Goal: Task Accomplishment & Management: Use online tool/utility

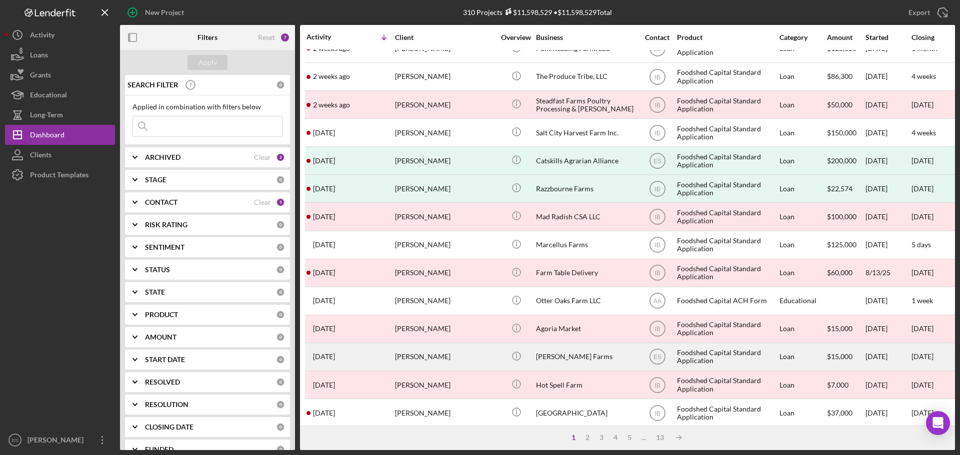
scroll to position [150, 0]
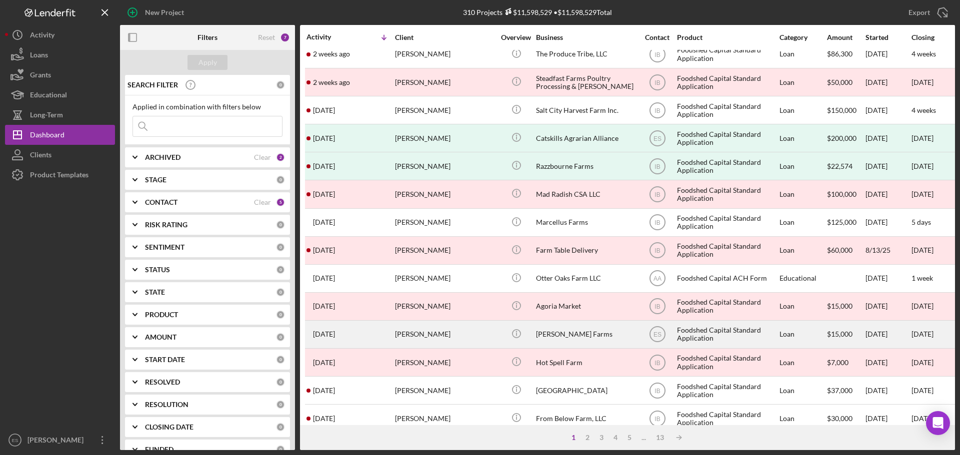
click at [488, 331] on div "[PERSON_NAME]" at bounding box center [445, 334] width 100 height 26
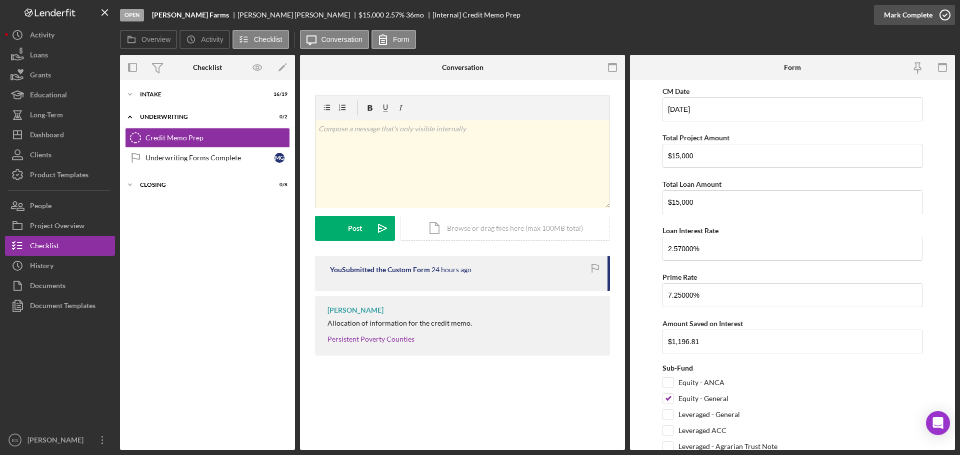
click at [895, 13] on div "Mark Complete" at bounding box center [908, 15] width 48 height 20
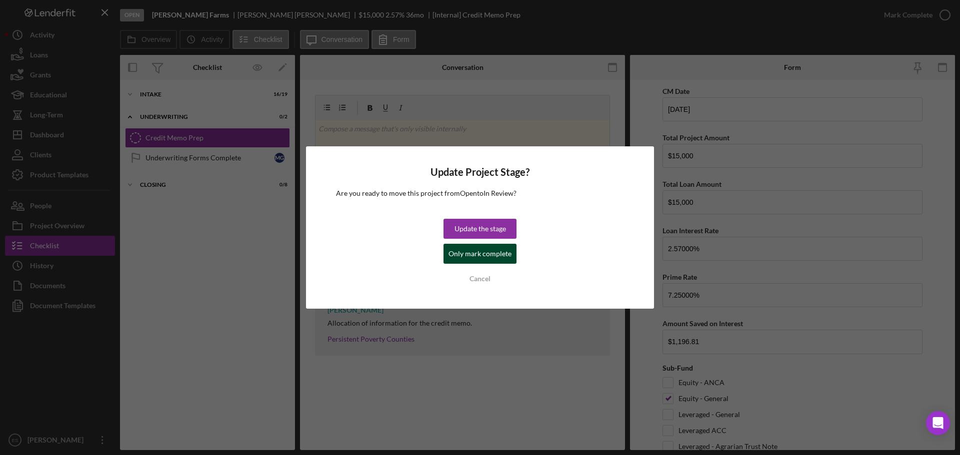
click at [470, 256] on div "Only mark complete" at bounding box center [479, 254] width 63 height 20
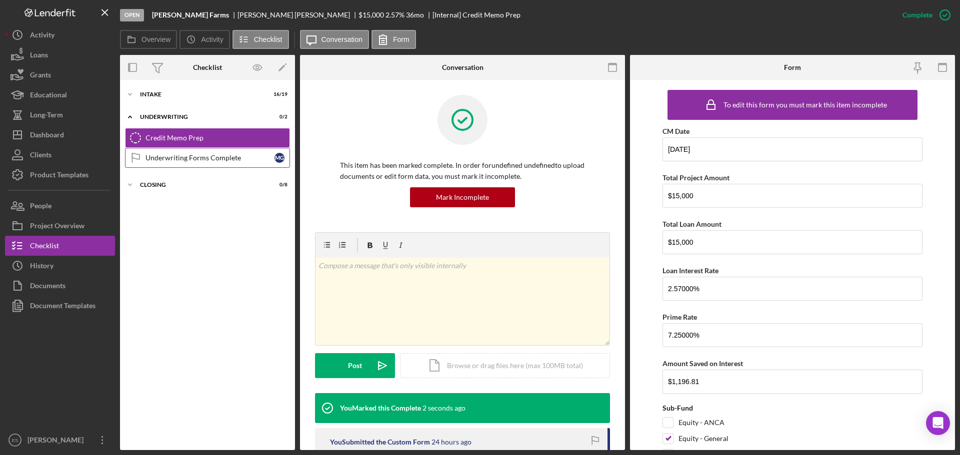
click at [168, 154] on div "Underwriting Forms Complete" at bounding box center [209, 158] width 129 height 8
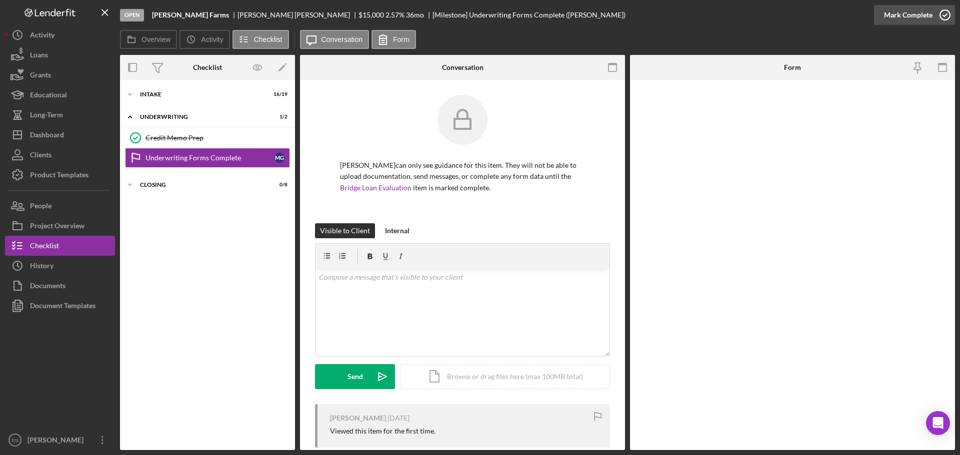
click at [914, 18] on div "Mark Complete" at bounding box center [908, 15] width 48 height 20
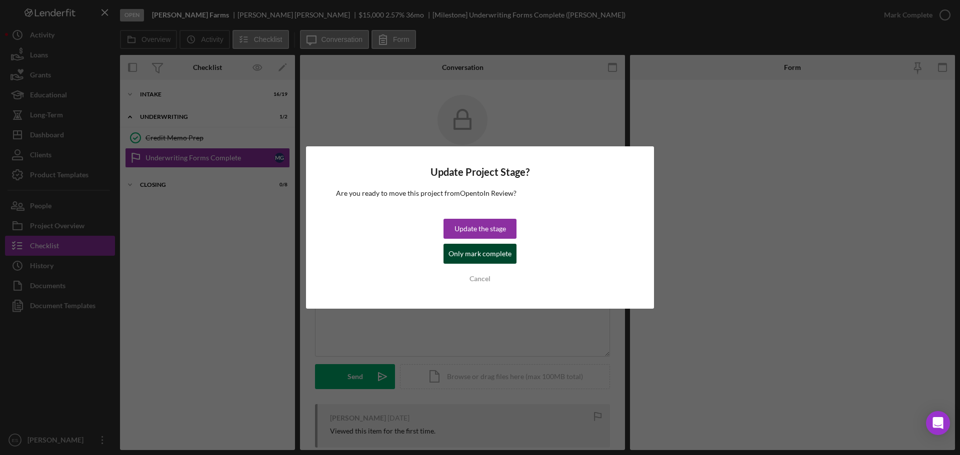
click at [469, 259] on div "Only mark complete" at bounding box center [479, 254] width 63 height 20
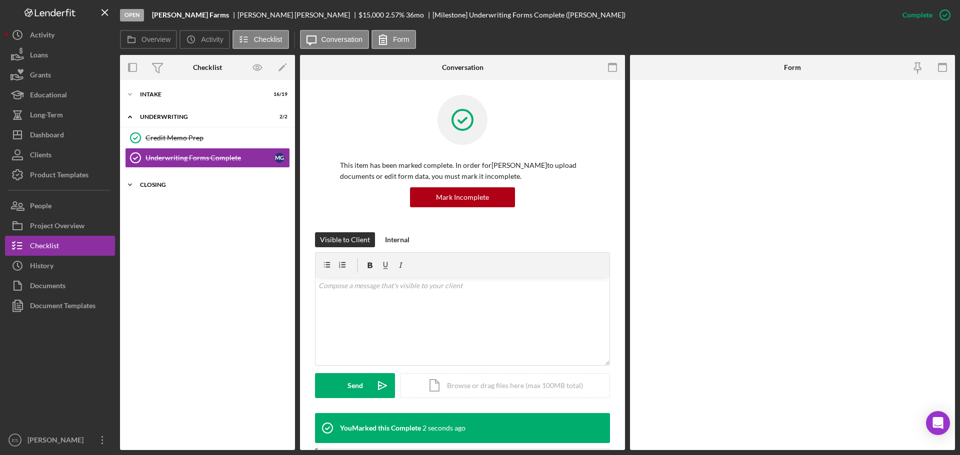
click at [182, 185] on div "Closing" at bounding box center [211, 185] width 142 height 6
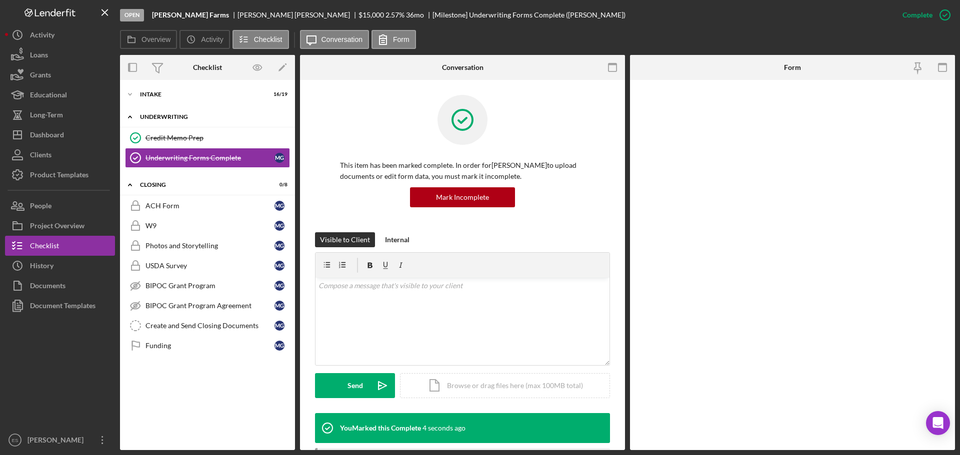
click at [163, 113] on div "Icon/Expander Underwriting 2 / 2" at bounding box center [207, 117] width 175 height 20
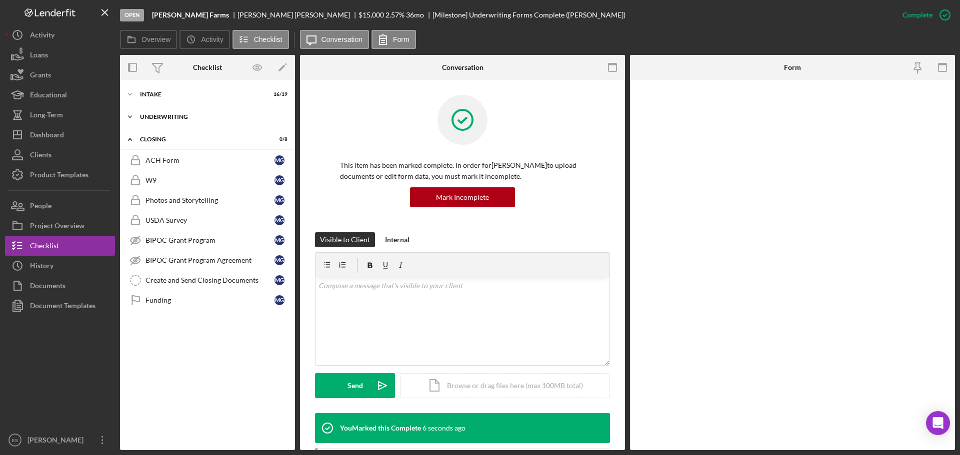
click at [127, 117] on icon "Icon/Expander" at bounding box center [130, 117] width 20 height 20
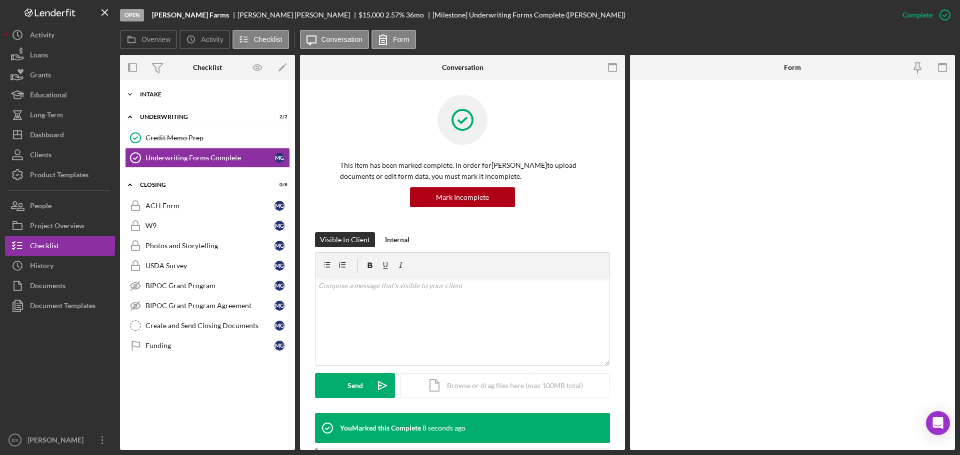
click at [131, 95] on icon "Icon/Expander" at bounding box center [130, 94] width 20 height 20
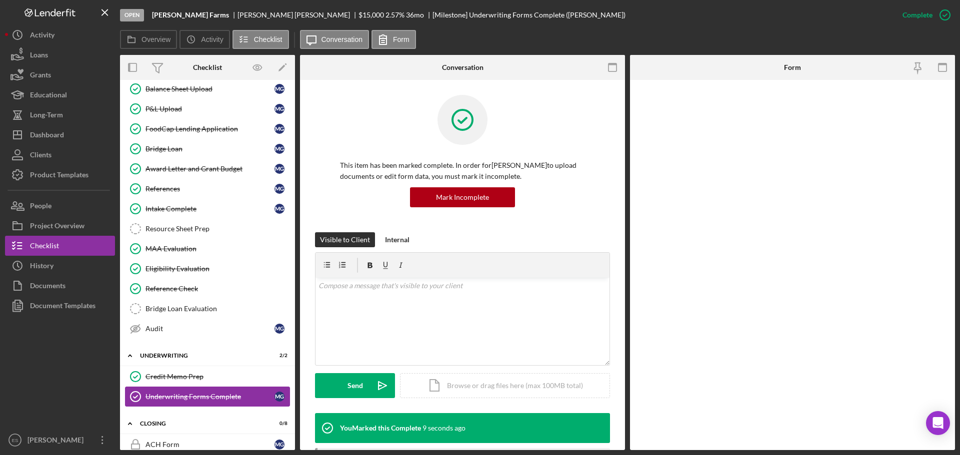
scroll to position [200, 0]
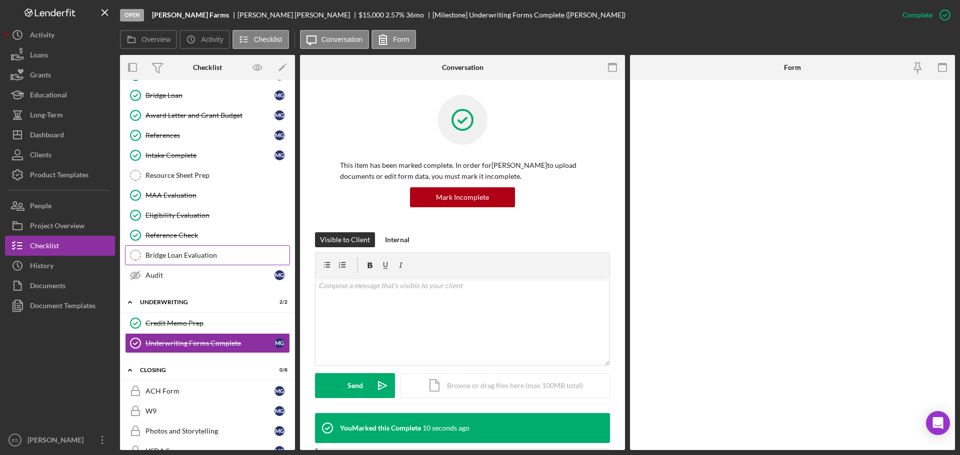
click at [190, 256] on div "Bridge Loan Evaluation" at bounding box center [217, 255] width 144 height 8
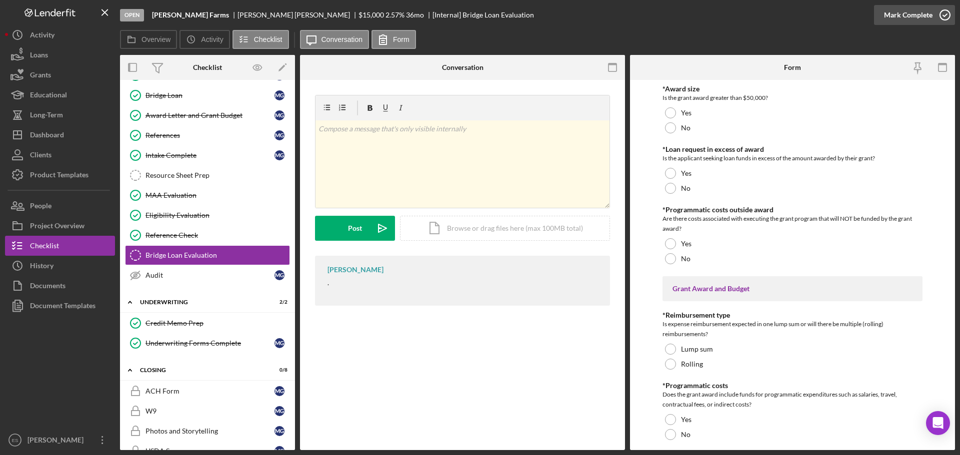
click at [899, 14] on div "Mark Complete" at bounding box center [908, 15] width 48 height 20
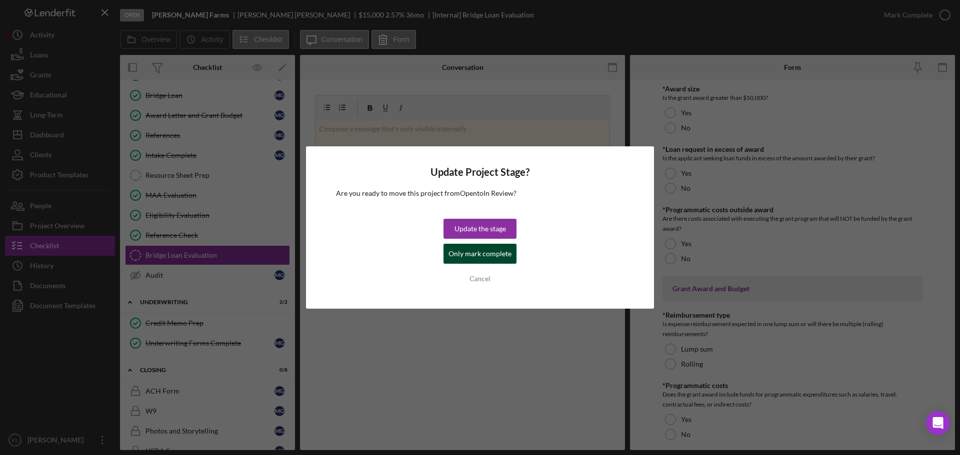
click at [494, 256] on div "Only mark complete" at bounding box center [479, 254] width 63 height 20
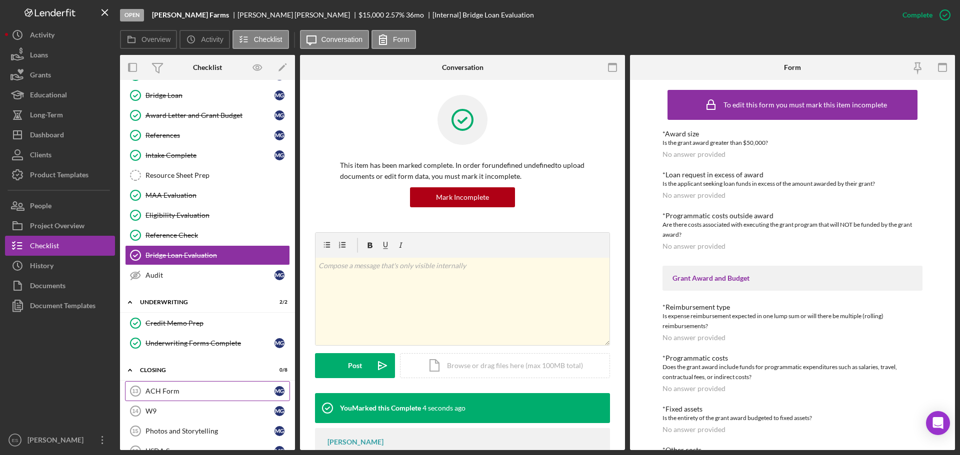
click at [203, 391] on div "ACH Form" at bounding box center [209, 391] width 129 height 8
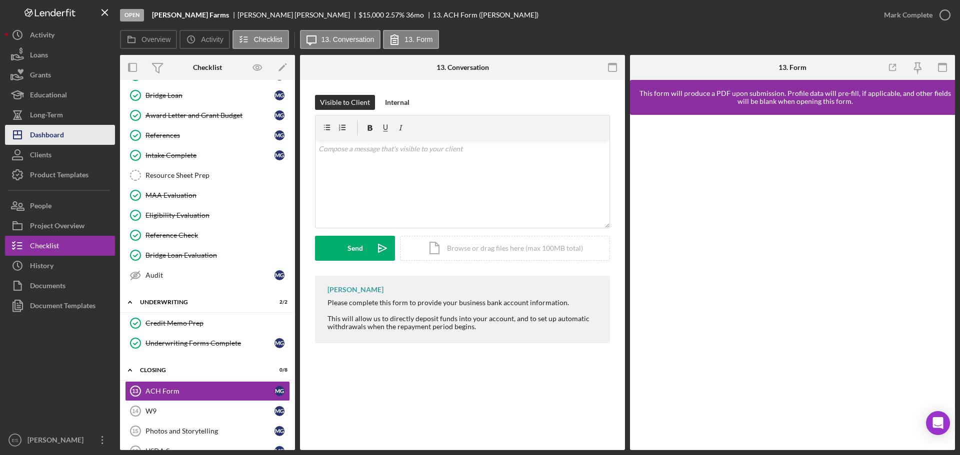
click at [74, 131] on button "Icon/Dashboard Dashboard" at bounding box center [60, 135] width 110 height 20
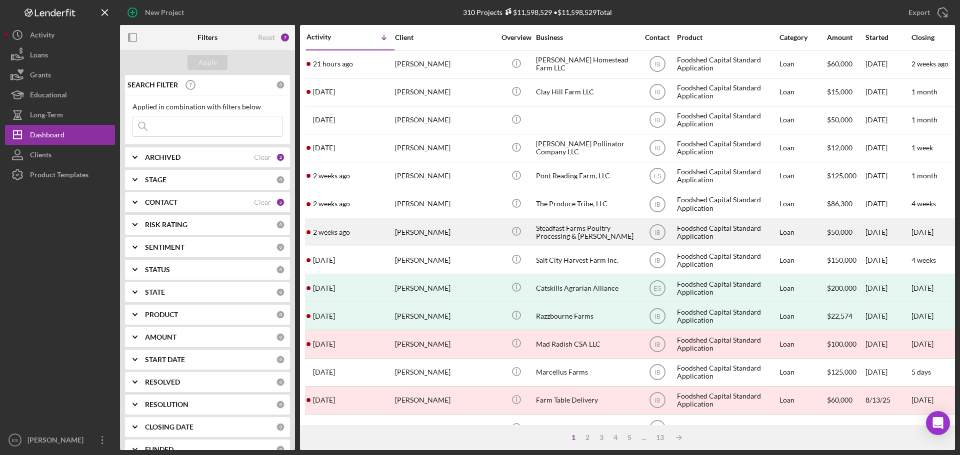
click at [435, 235] on div "[PERSON_NAME]" at bounding box center [445, 232] width 100 height 26
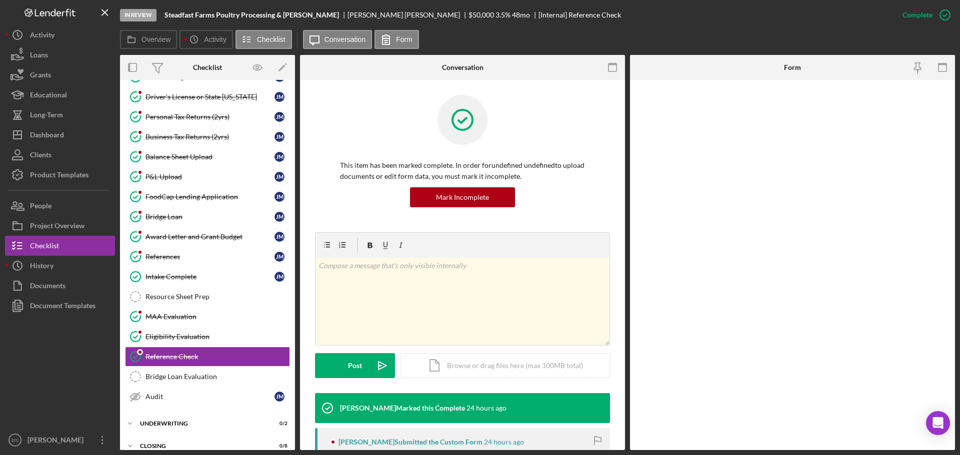
scroll to position [89, 0]
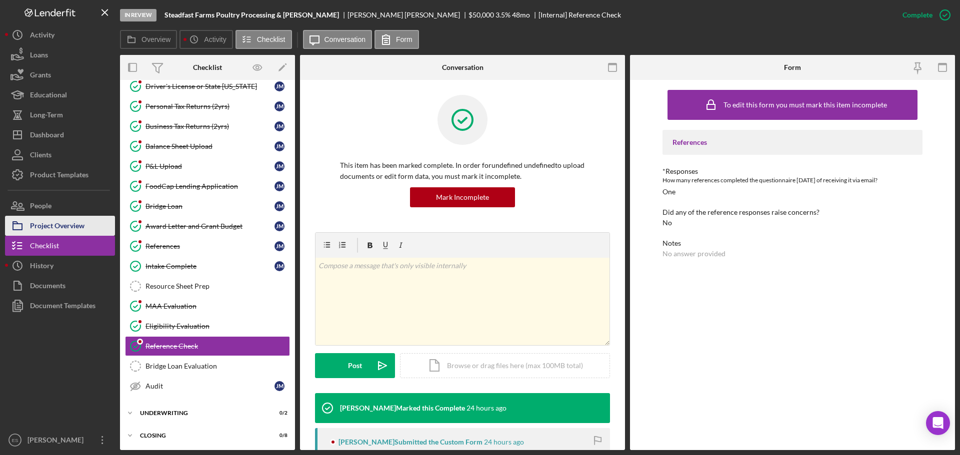
click at [76, 226] on div "Project Overview" at bounding box center [57, 227] width 54 height 22
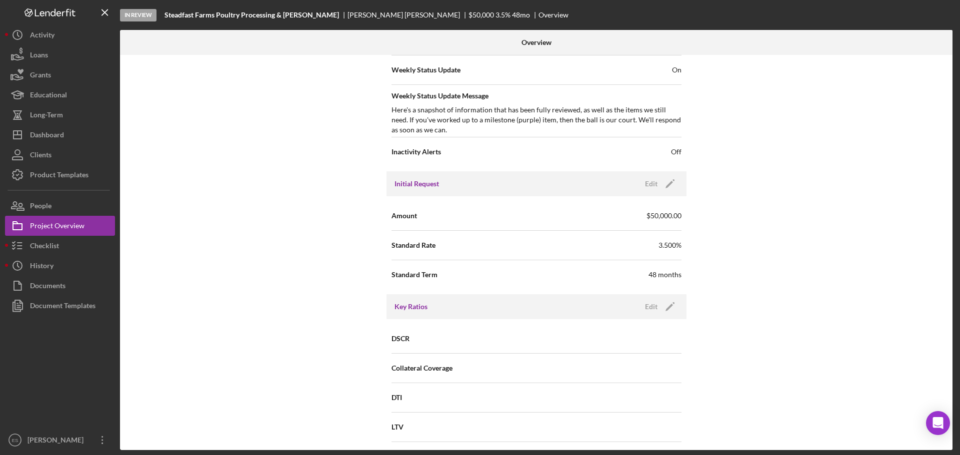
scroll to position [400, 0]
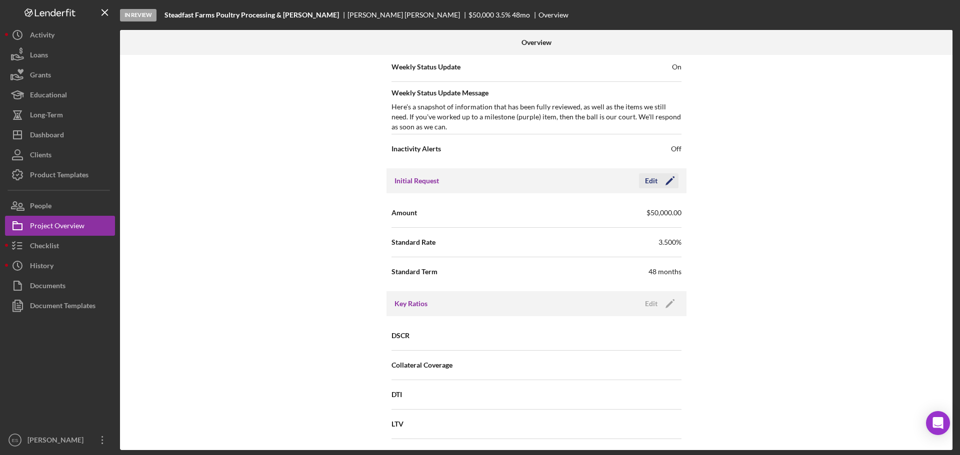
click at [668, 180] on polygon "button" at bounding box center [668, 181] width 7 height 7
click at [578, 212] on input "$50,000" at bounding box center [608, 212] width 145 height 24
type input "$5"
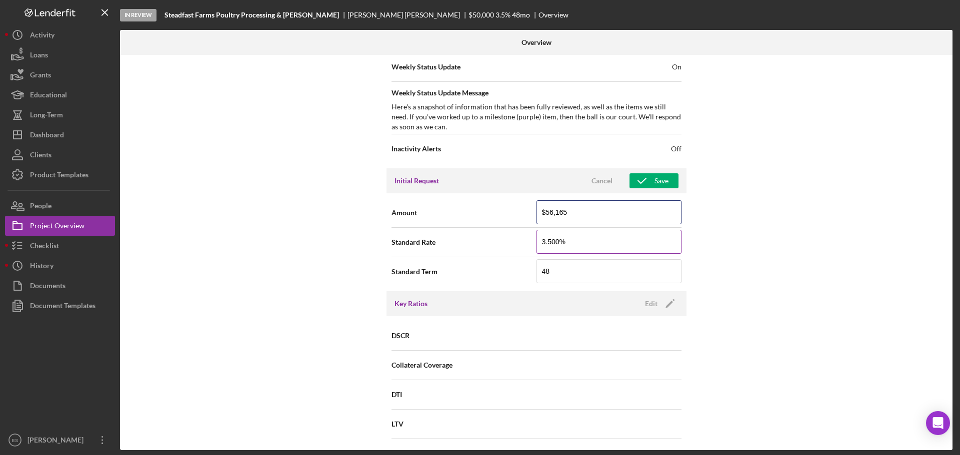
type input "$56,165"
click at [551, 242] on input "3.500%" at bounding box center [608, 242] width 145 height 24
type input "2.530%"
click at [554, 270] on input "48" at bounding box center [608, 271] width 145 height 24
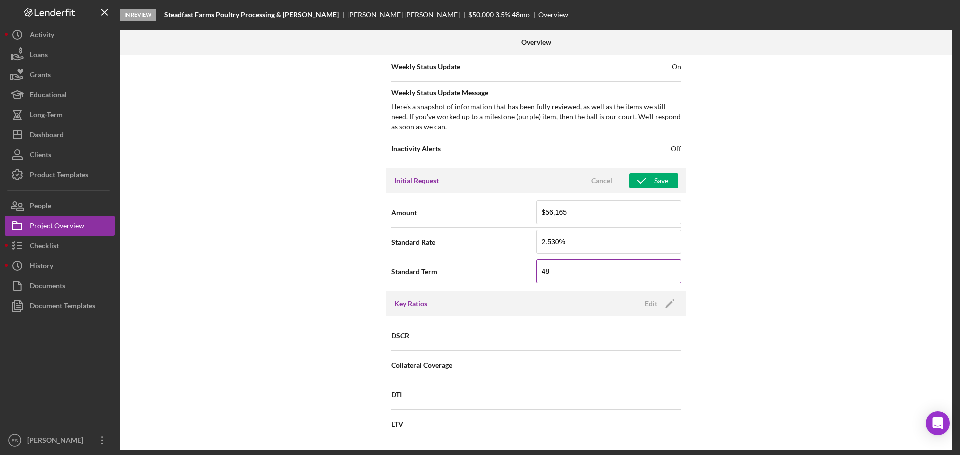
click at [558, 274] on input "48" at bounding box center [608, 271] width 145 height 24
type input "8"
click at [728, 233] on div "Internal Workflow Stage In Review Icon/Dropdown Arrow Archive (can unarchive la…" at bounding box center [536, 252] width 832 height 395
click at [656, 178] on div "Save" at bounding box center [661, 180] width 14 height 15
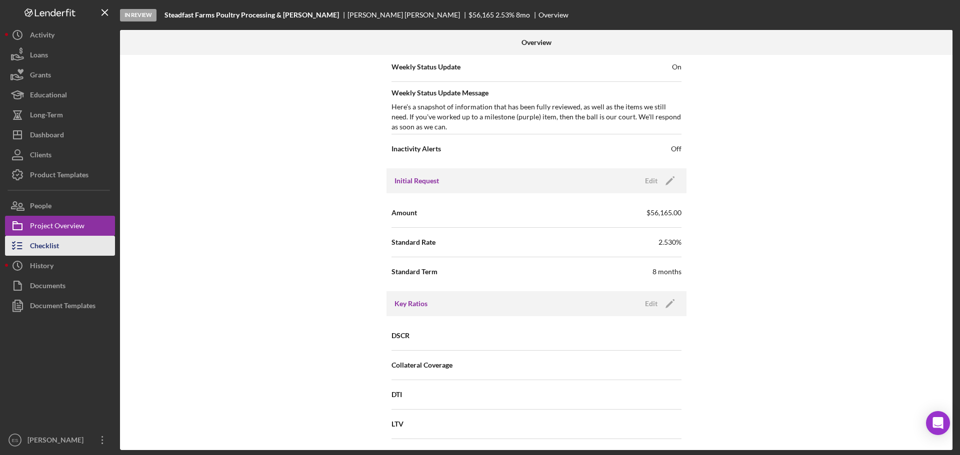
click at [59, 248] on button "Checklist" at bounding box center [60, 246] width 110 height 20
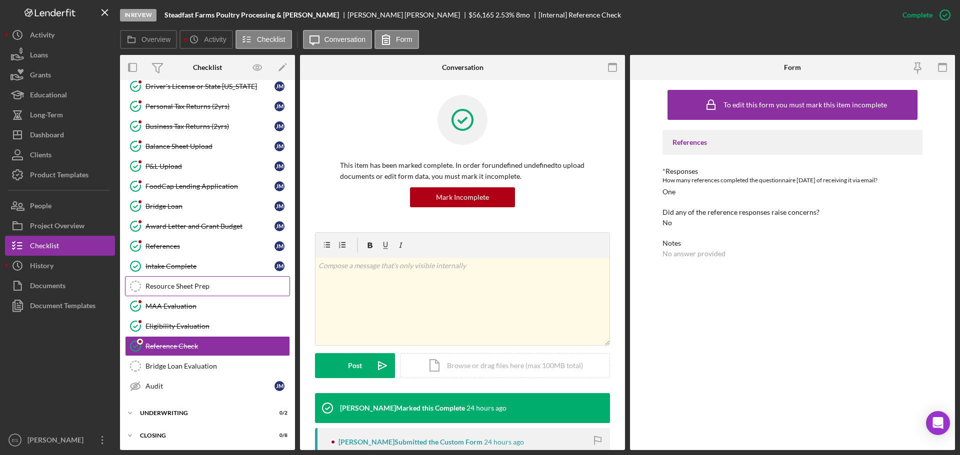
scroll to position [90, 0]
click at [186, 366] on div "Bridge Loan Evaluation" at bounding box center [217, 365] width 144 height 8
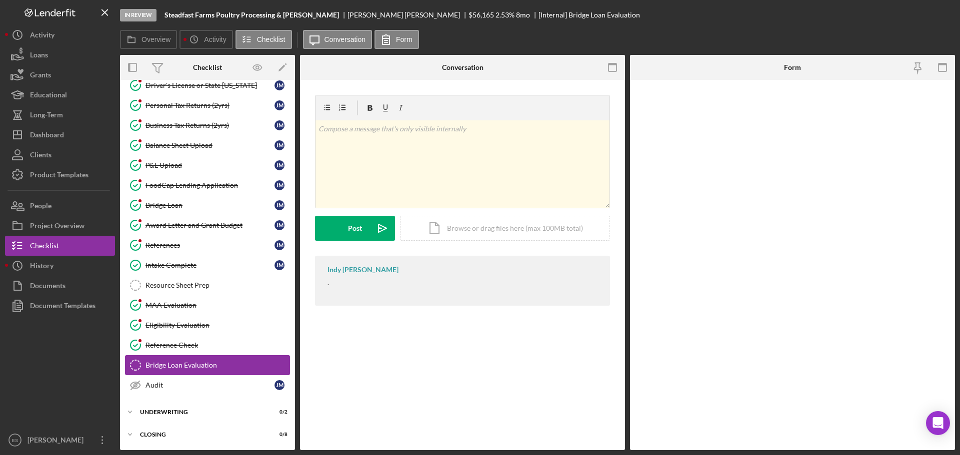
scroll to position [90, 0]
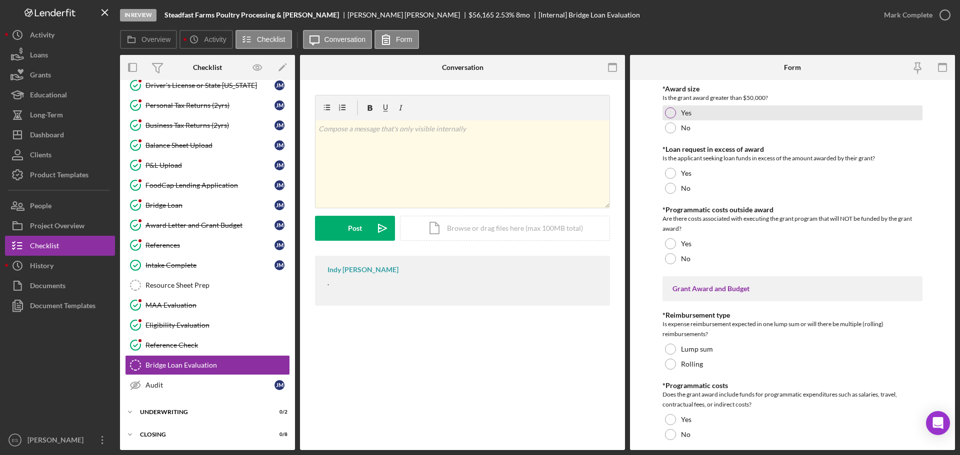
click at [671, 114] on div at bounding box center [670, 112] width 11 height 11
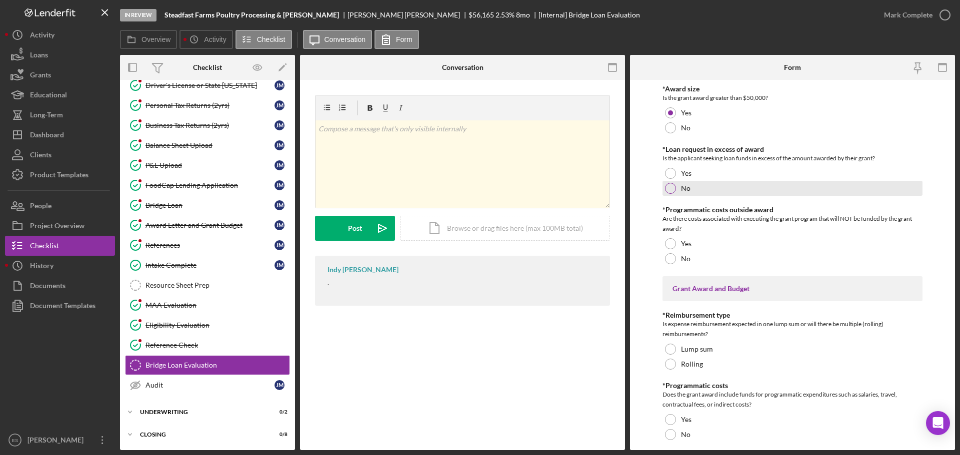
click at [668, 190] on div at bounding box center [670, 188] width 11 height 11
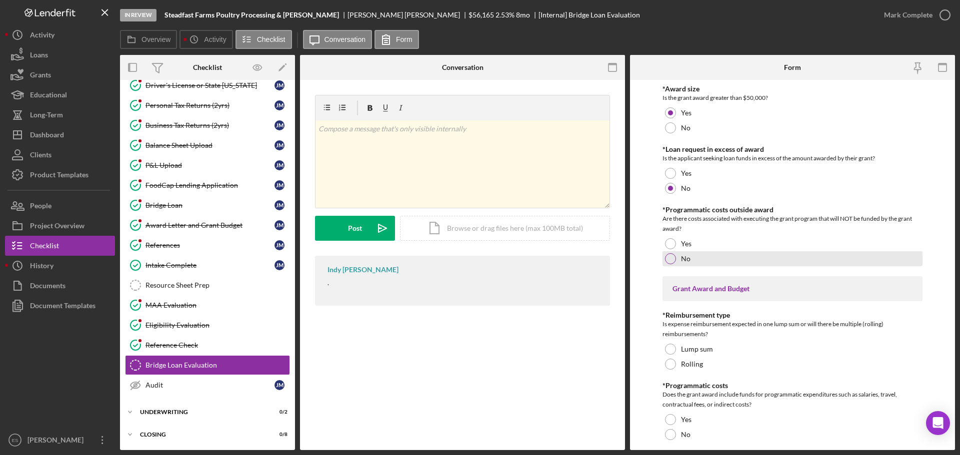
click at [667, 264] on div "No" at bounding box center [792, 258] width 260 height 15
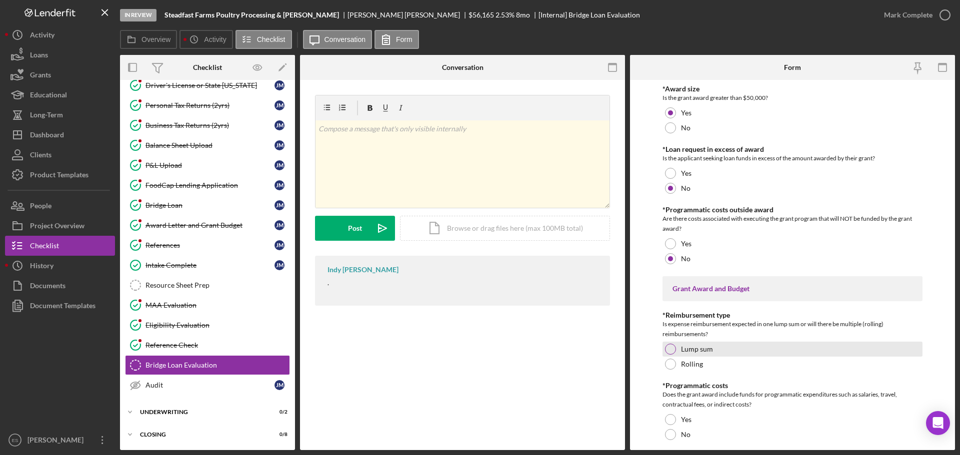
click at [670, 351] on div at bounding box center [670, 349] width 11 height 11
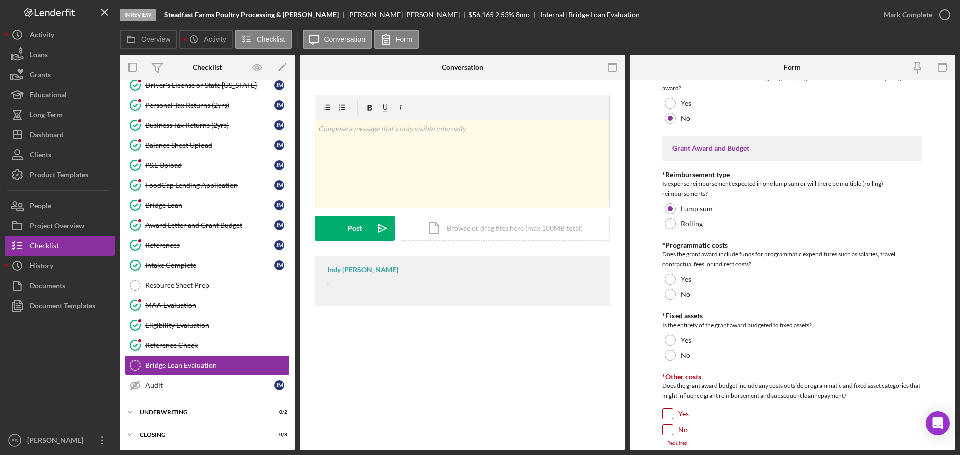
scroll to position [150, 0]
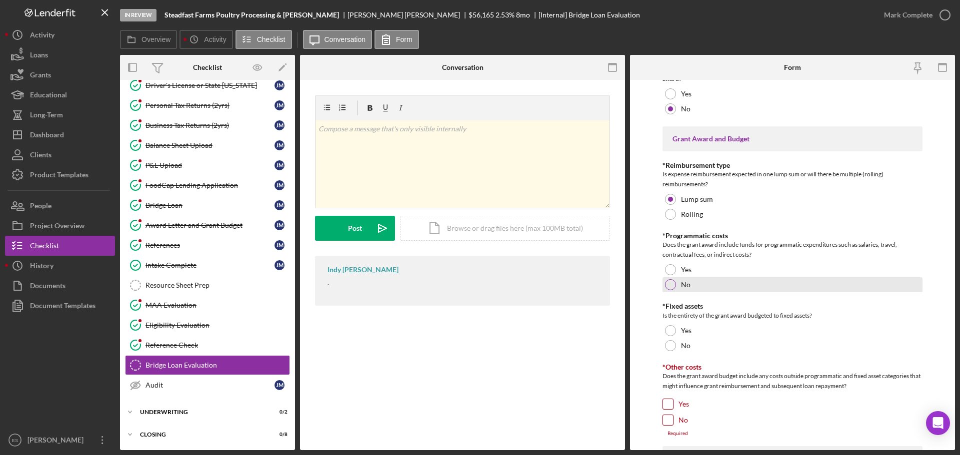
click at [671, 291] on div "No" at bounding box center [792, 284] width 260 height 15
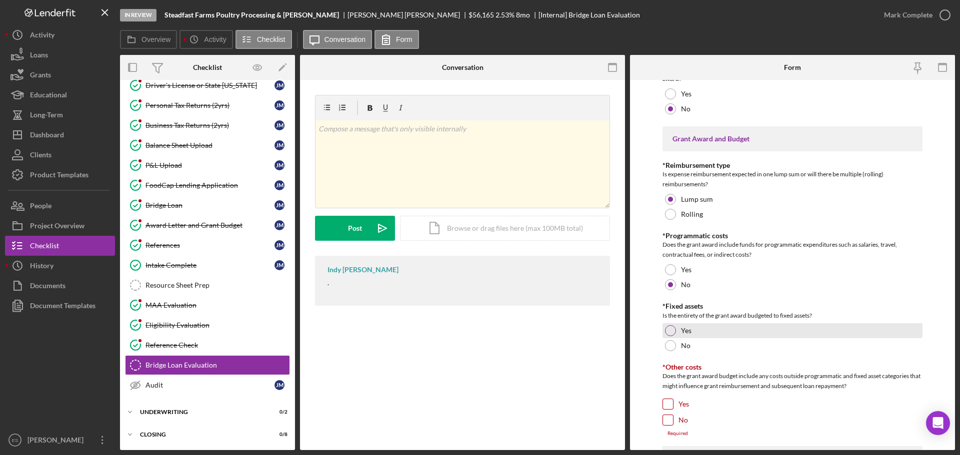
click at [668, 333] on div at bounding box center [670, 330] width 11 height 11
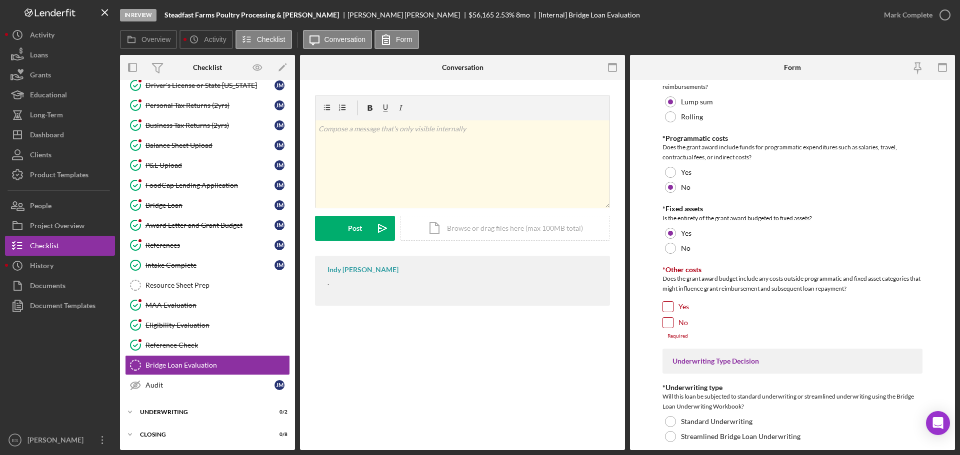
scroll to position [278, 0]
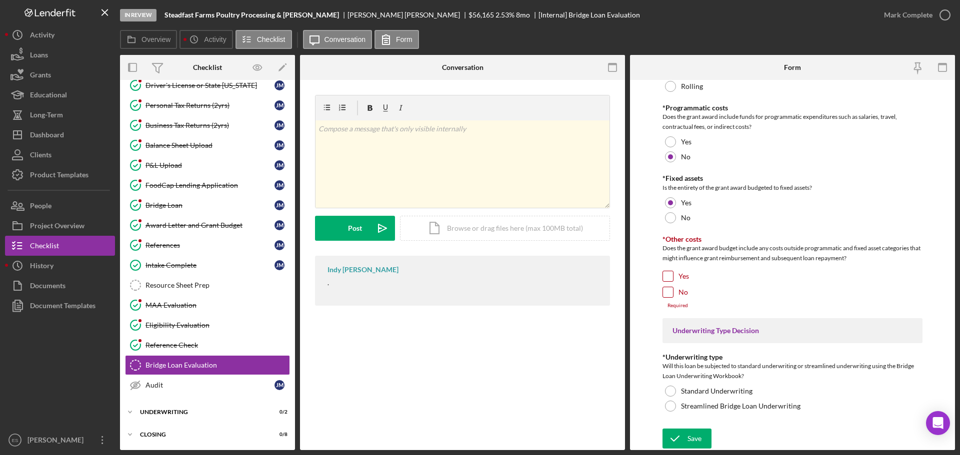
click at [672, 293] on input "No" at bounding box center [668, 292] width 10 height 10
checkbox input "true"
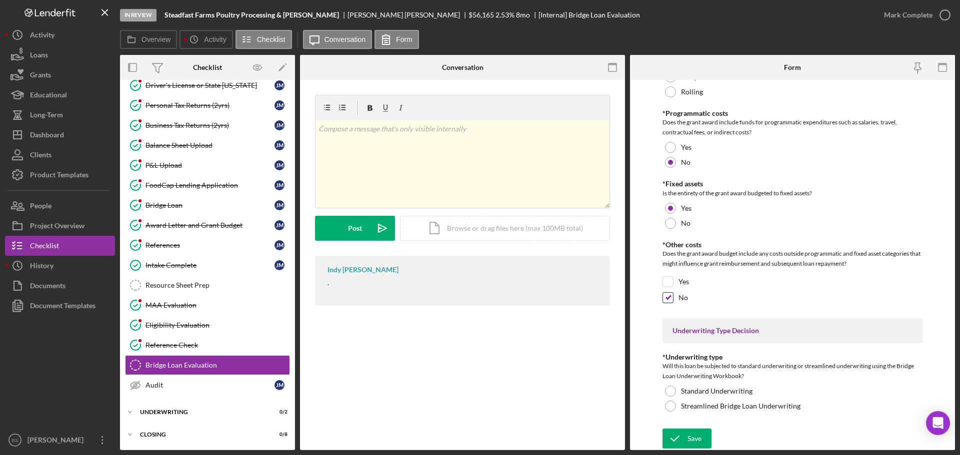
scroll to position [272, 0]
click at [667, 404] on div at bounding box center [670, 406] width 11 height 11
click at [680, 434] on icon "submit" at bounding box center [674, 438] width 25 height 25
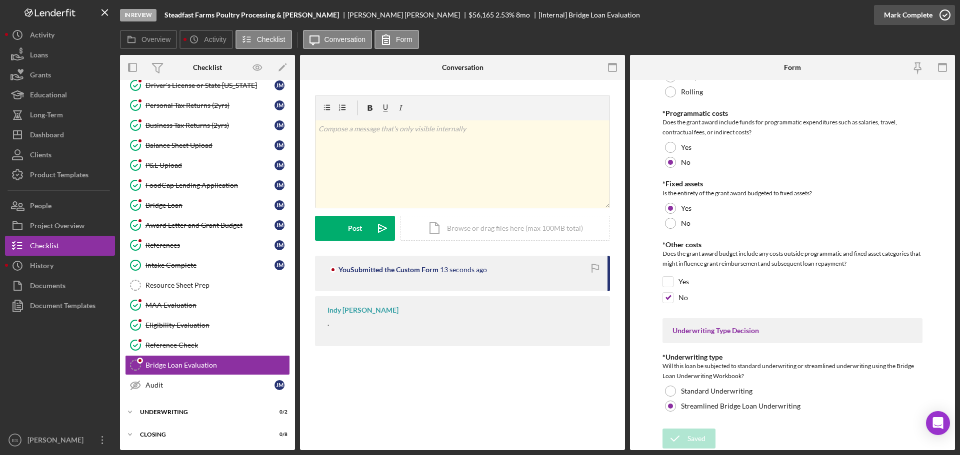
click at [917, 13] on div "Mark Complete" at bounding box center [908, 15] width 48 height 20
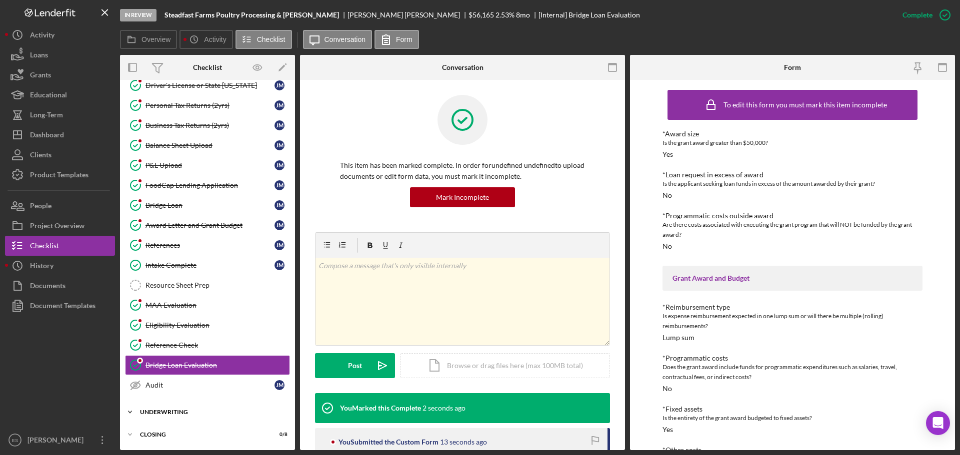
click at [175, 409] on div "Underwriting" at bounding box center [211, 412] width 142 height 6
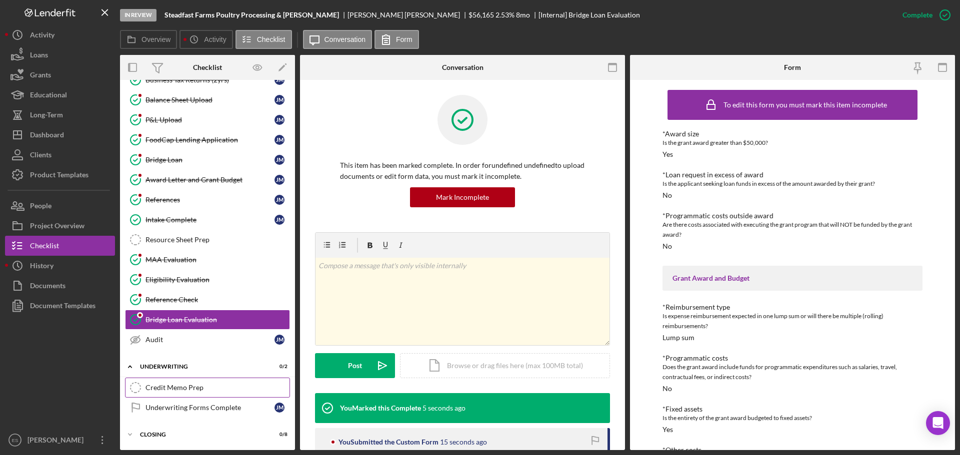
click at [190, 391] on div "Credit Memo Prep" at bounding box center [217, 388] width 144 height 8
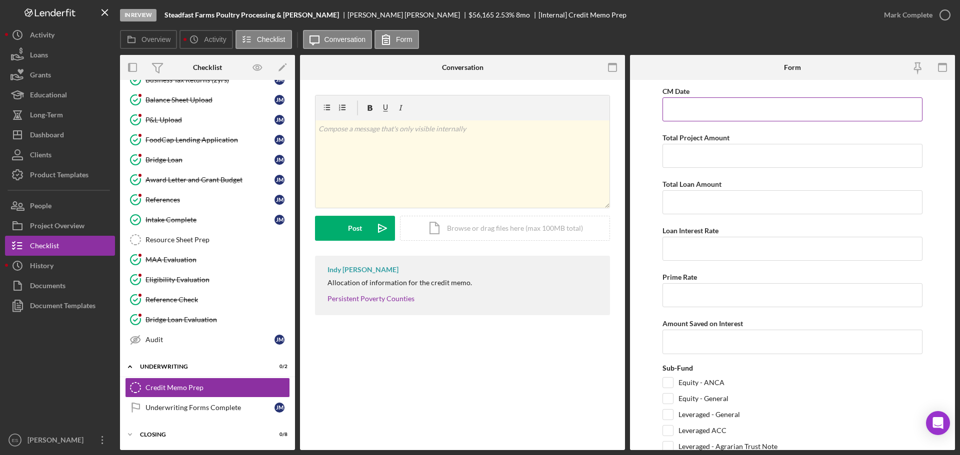
click at [703, 104] on input "CM Date" at bounding box center [792, 109] width 260 height 24
type input "09/30/2025"
click at [726, 153] on input "Total Project Amount" at bounding box center [792, 156] width 260 height 24
type input "$62,330"
click at [724, 199] on input "Total Loan Amount" at bounding box center [792, 202] width 260 height 24
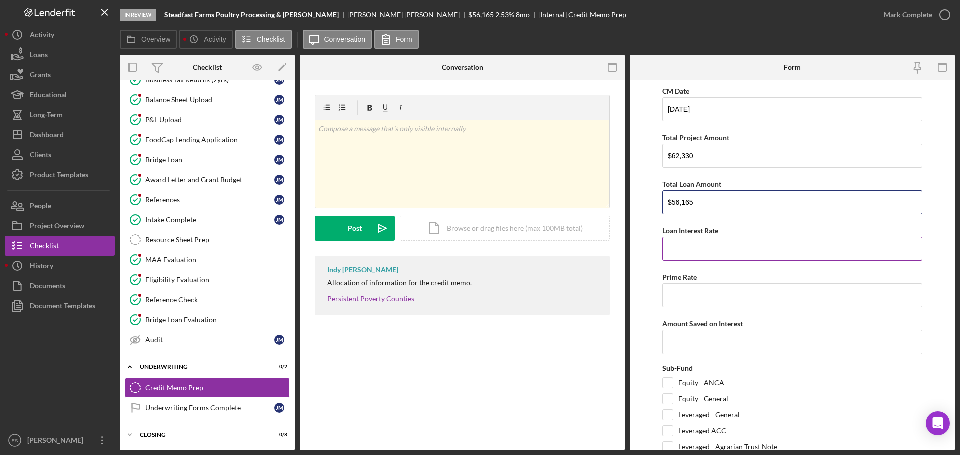
type input "$56,165"
click at [742, 249] on input "Loan Interest Rate" at bounding box center [792, 249] width 260 height 24
type input "2.53000%"
click at [743, 295] on input "Prime Rate" at bounding box center [792, 295] width 260 height 24
type input "7.25000%"
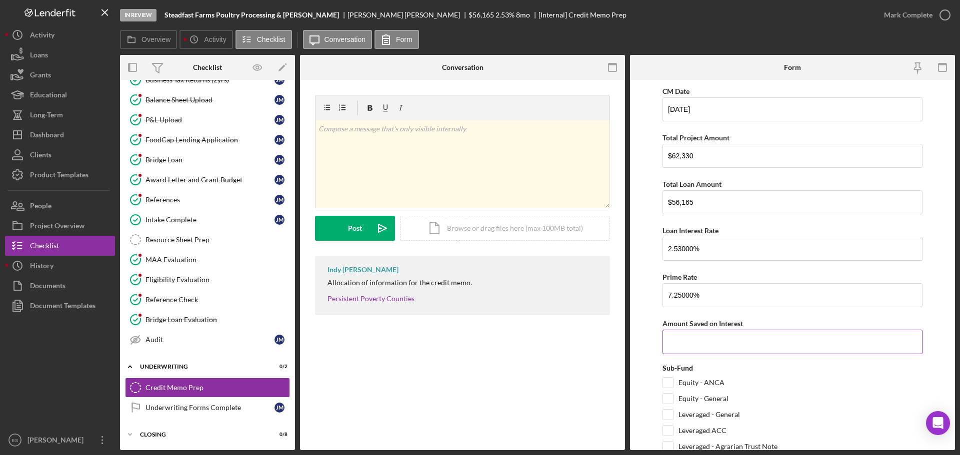
click at [692, 340] on input "Amount Saved on Interest" at bounding box center [792, 342] width 260 height 24
type input "$1,002.75"
click at [670, 399] on input "Equity - General" at bounding box center [668, 399] width 10 height 10
checkbox input "true"
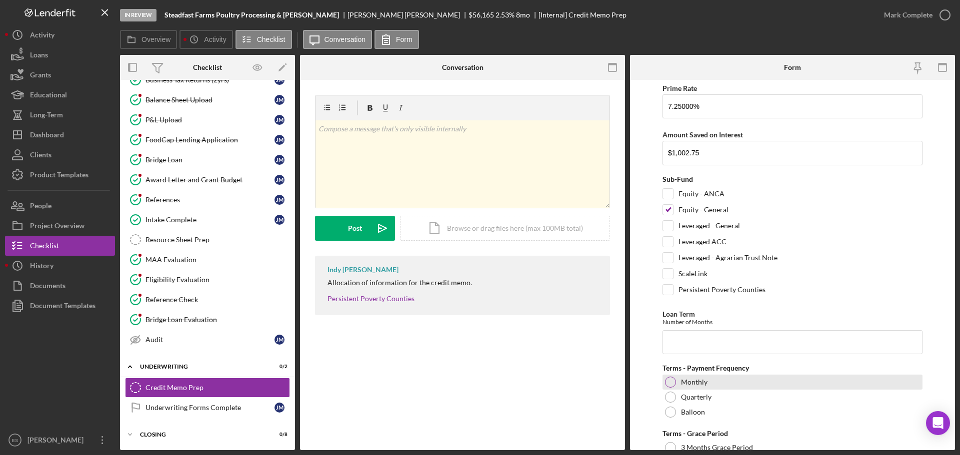
scroll to position [200, 0]
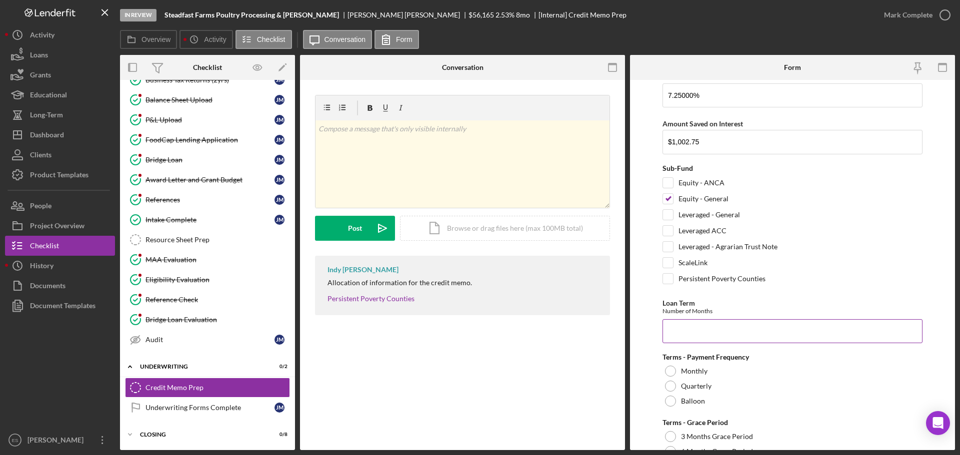
click at [690, 334] on input "Loan Term" at bounding box center [792, 331] width 260 height 24
type input "8"
click at [674, 402] on div at bounding box center [670, 401] width 11 height 11
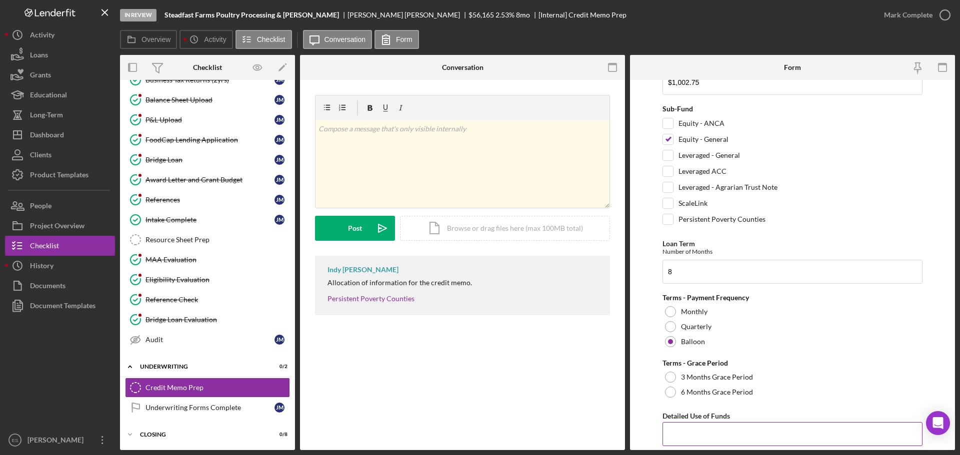
scroll to position [350, 0]
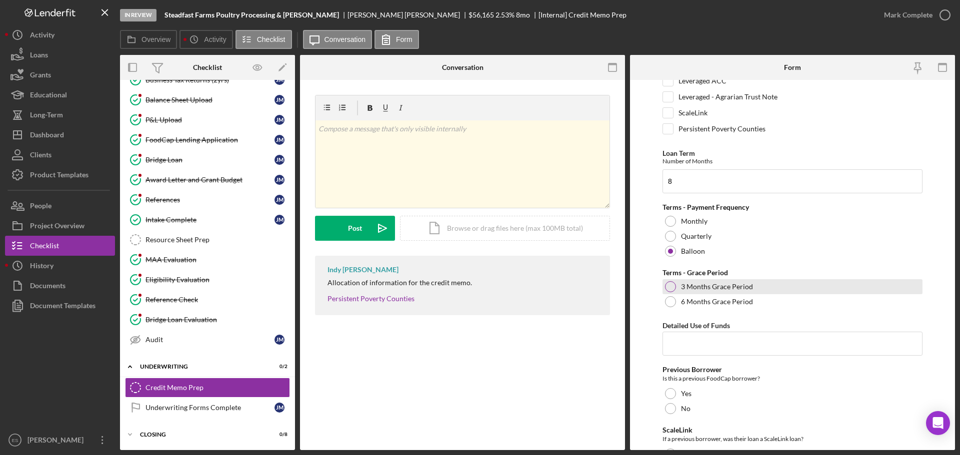
drag, startPoint x: 669, startPoint y: 287, endPoint x: 674, endPoint y: 291, distance: 6.0
click at [669, 288] on div at bounding box center [670, 286] width 11 height 11
click at [694, 349] on input "Detailed Use of Funds" at bounding box center [792, 344] width 260 height 24
type input "b"
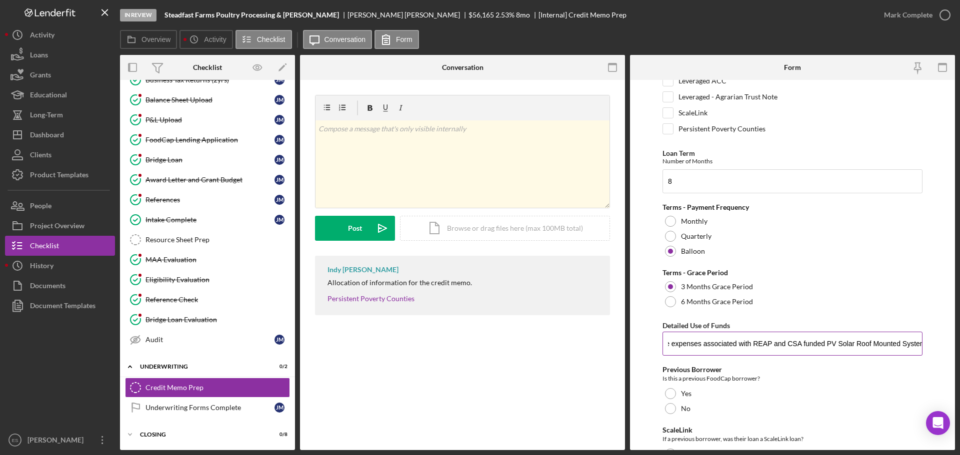
scroll to position [0, 45]
type input "reimbursable expenses associated with REAP and CSA funded PV Solar Roof Mounted…"
click at [673, 411] on div at bounding box center [670, 408] width 11 height 11
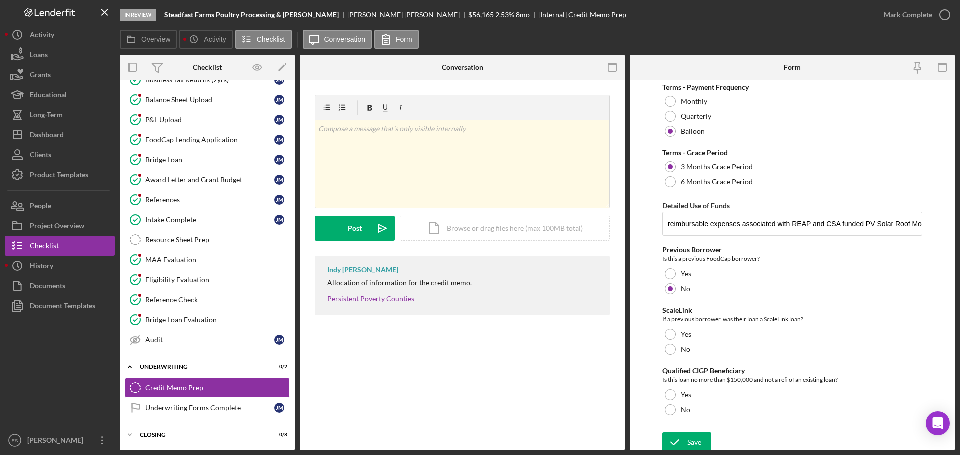
scroll to position [474, 0]
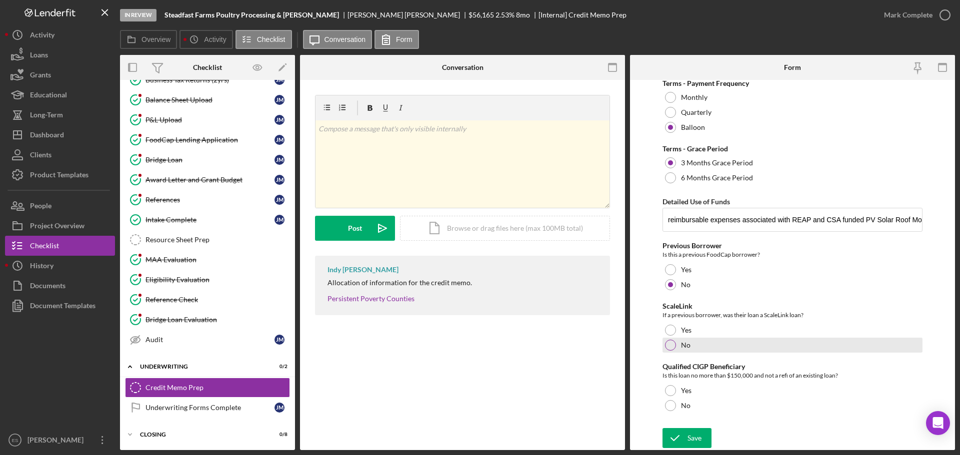
click at [666, 350] on div "No" at bounding box center [792, 345] width 260 height 15
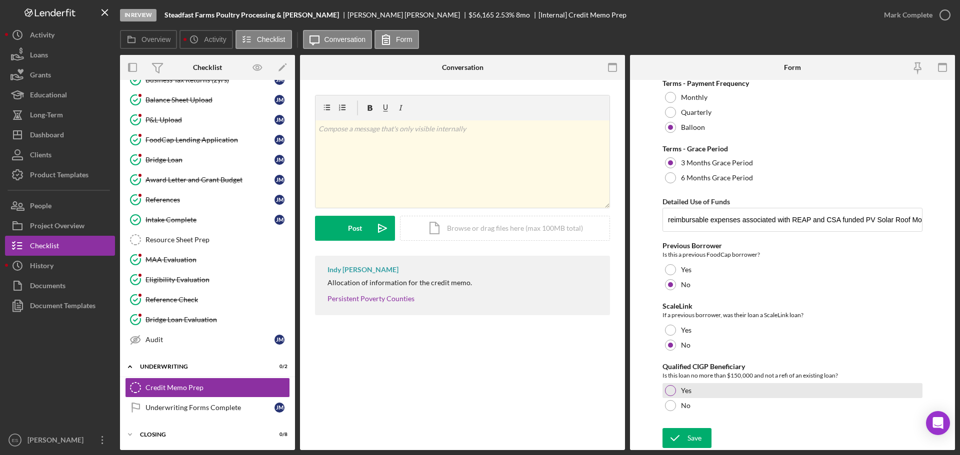
click at [672, 392] on div at bounding box center [670, 390] width 11 height 11
click at [693, 439] on div "Save" at bounding box center [694, 438] width 14 height 20
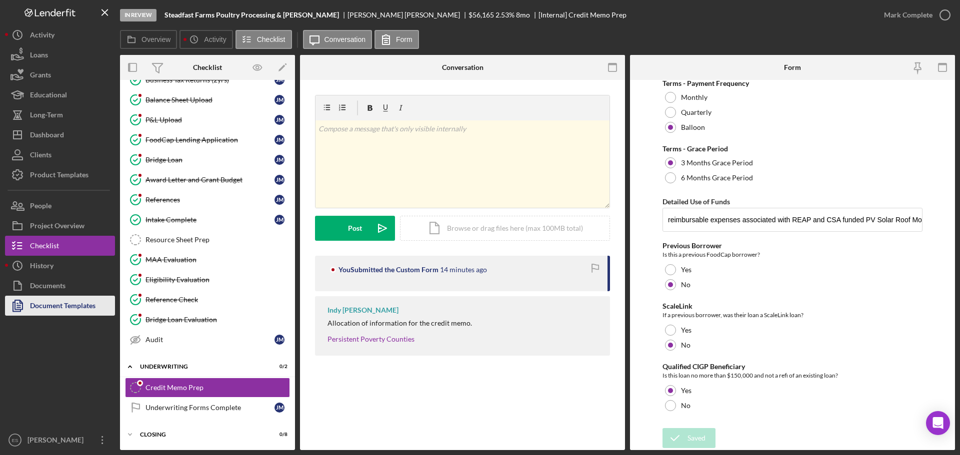
click at [64, 302] on div "Document Templates" at bounding box center [62, 307] width 65 height 22
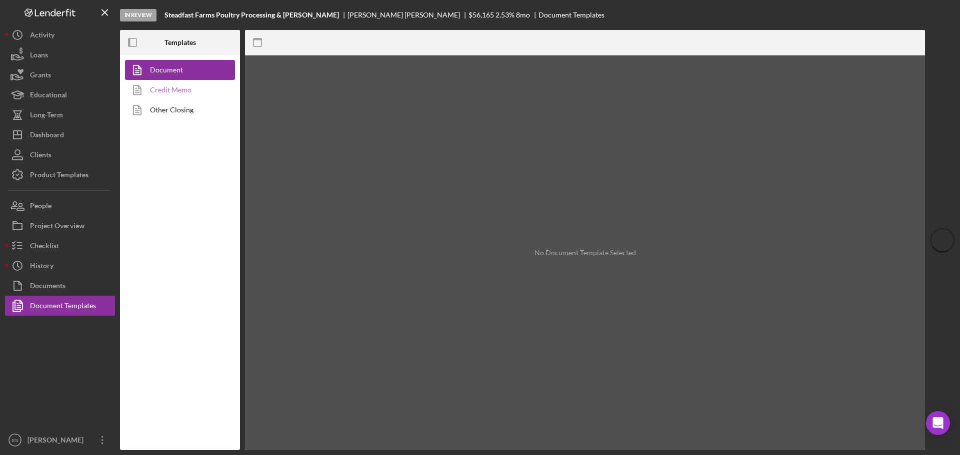
click at [184, 89] on link "Credit Memo" at bounding box center [177, 90] width 105 height 20
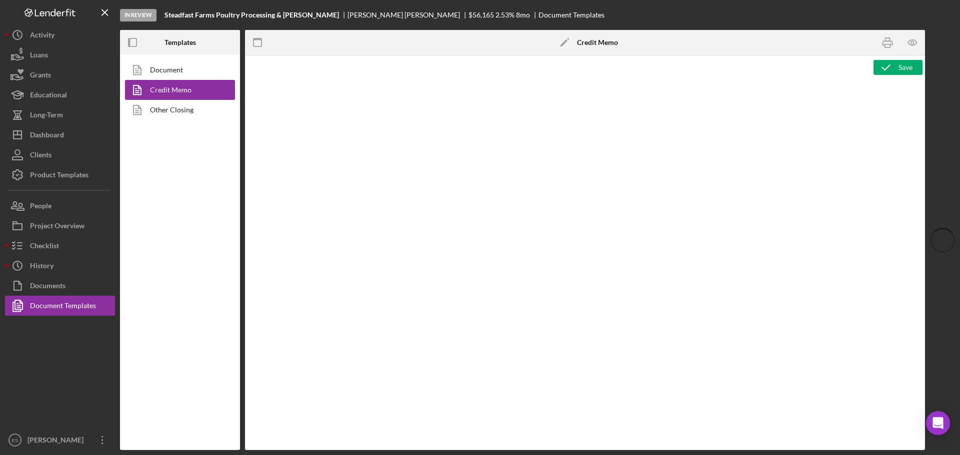
type textarea "<p style="text-align: center;"><img src="https://static.wixstatic.com/media/3e6…"
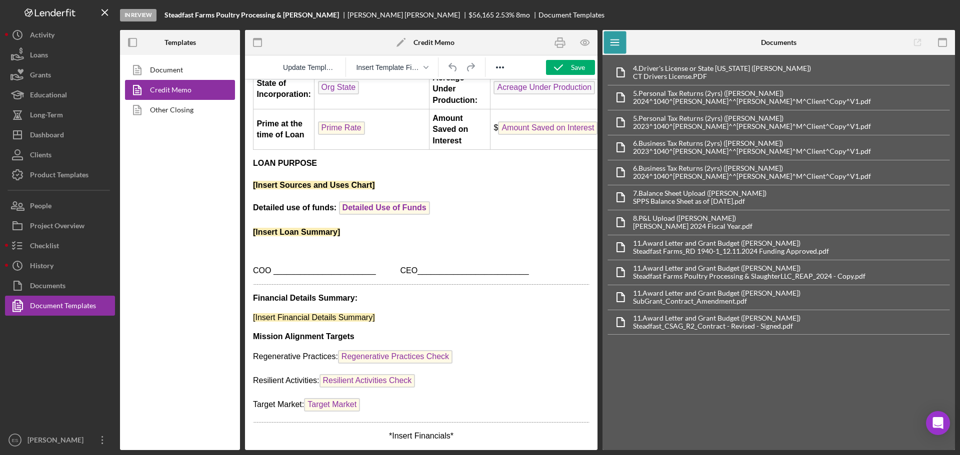
scroll to position [333, 0]
click at [425, 431] on p "*Insert Financials*" at bounding box center [421, 436] width 336 height 11
click at [463, 432] on p "*Insert Financials*" at bounding box center [421, 436] width 336 height 11
click at [462, 431] on p "*Insert Financials*" at bounding box center [421, 436] width 336 height 11
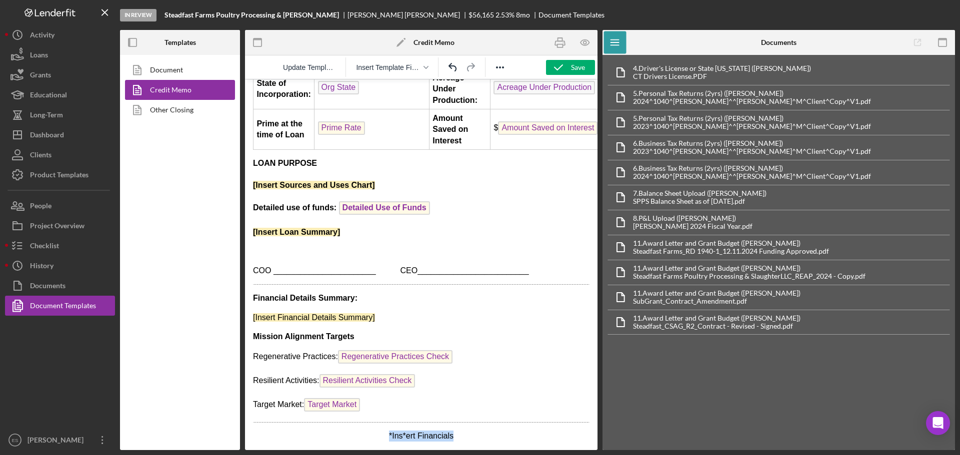
drag, startPoint x: 450, startPoint y: 429, endPoint x: 358, endPoint y: 418, distance: 92.6
click at [358, 418] on body "Date: CM Date Total Project Amount: $ Total Project Amount Applicant: Primary B…" at bounding box center [421, 112] width 336 height 660
click at [507, 64] on button "Reveal or hide additional toolbar items" at bounding box center [499, 67] width 17 height 14
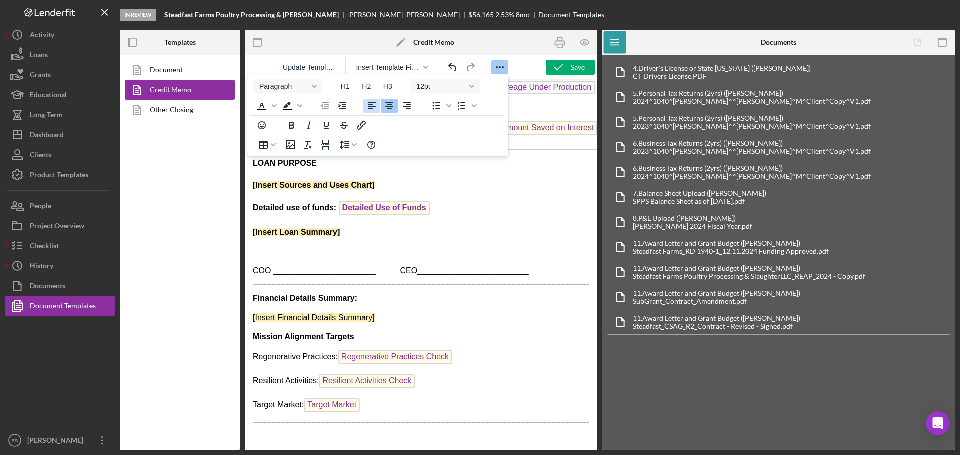
click at [370, 107] on icon "Align left" at bounding box center [372, 105] width 8 height 7
click at [346, 431] on p "Grant Project Cash Flow" at bounding box center [421, 436] width 336 height 11
click at [291, 131] on icon "Bold" at bounding box center [291, 125] width 12 height 12
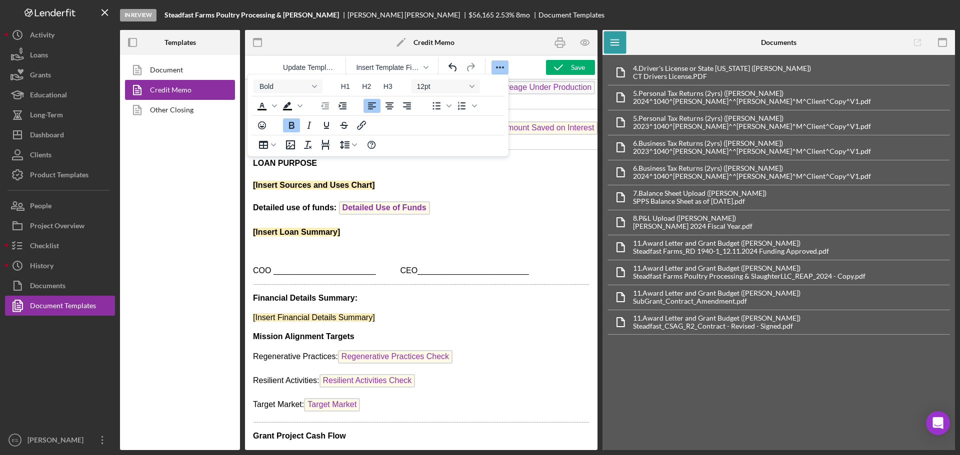
click at [349, 431] on p "Grant Project Cash Flow" at bounding box center [421, 436] width 336 height 11
click at [359, 431] on p "Grant Project Cash Flow" at bounding box center [421, 436] width 336 height 11
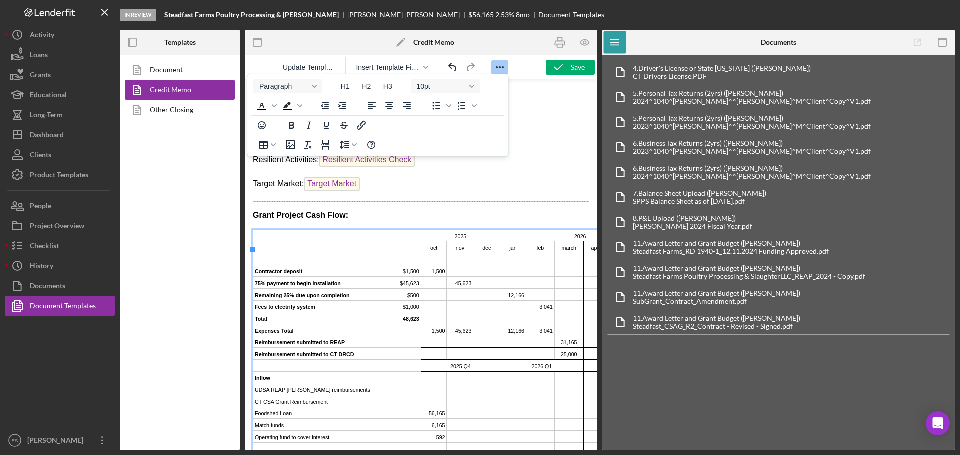
scroll to position [484, 0]
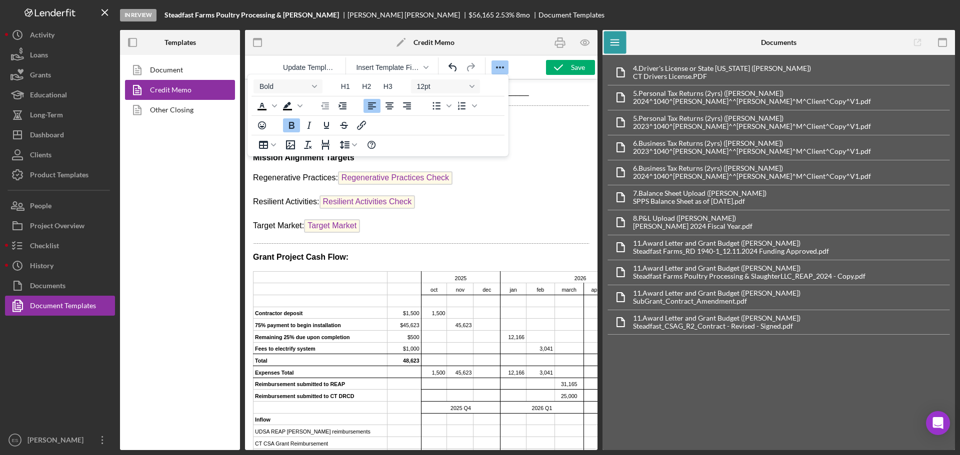
click at [491, 263] on p "Grant Project Cash Flow:" at bounding box center [421, 257] width 336 height 11
click at [290, 295] on td "Rich Text Area. Press ALT-0 for help." at bounding box center [320, 289] width 134 height 12
drag, startPoint x: 547, startPoint y: 272, endPoint x: 290, endPoint y: 207, distance: 265.0
click at [547, 272] on icon "Delete column" at bounding box center [547, 274] width 9 height 8
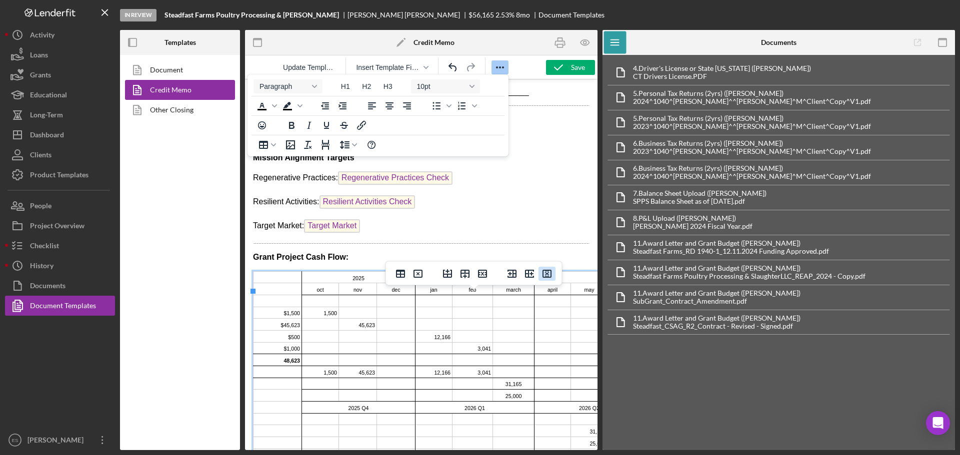
click at [550, 274] on icon "Delete column" at bounding box center [546, 274] width 9 height 8
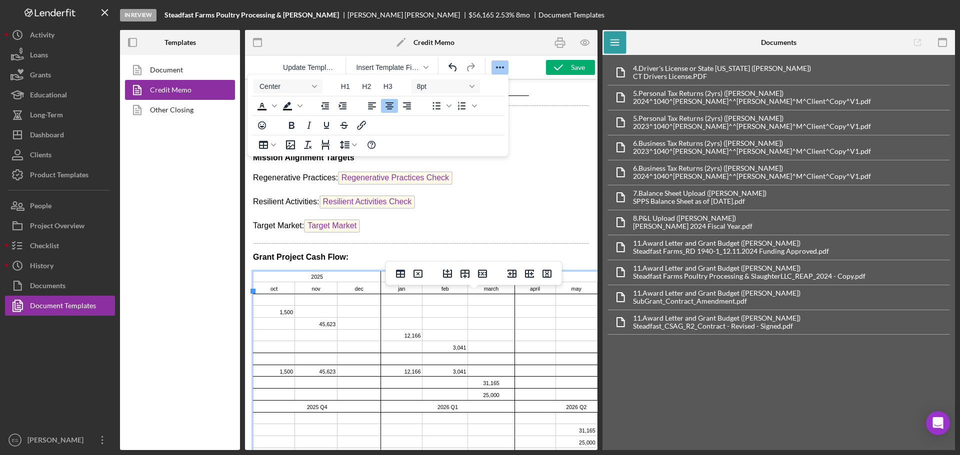
click at [550, 274] on icon "Delete column" at bounding box center [546, 274] width 9 height 8
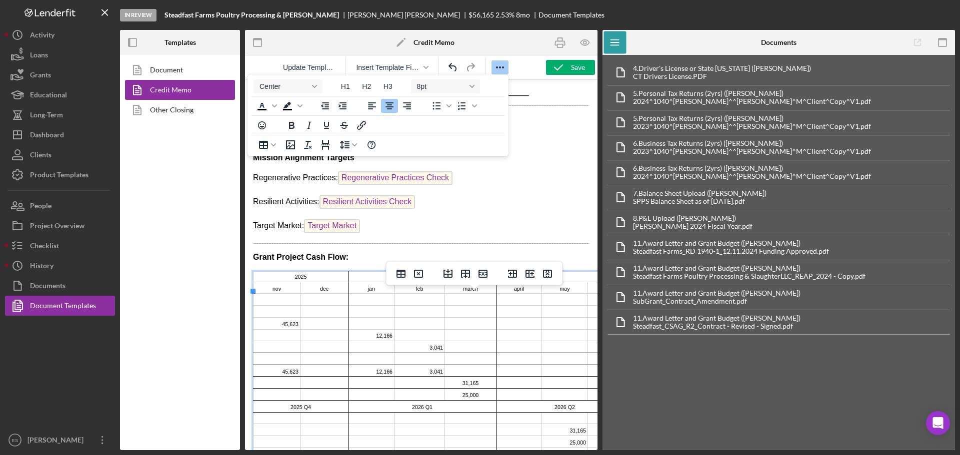
click at [550, 274] on icon "Delete column" at bounding box center [547, 274] width 12 height 12
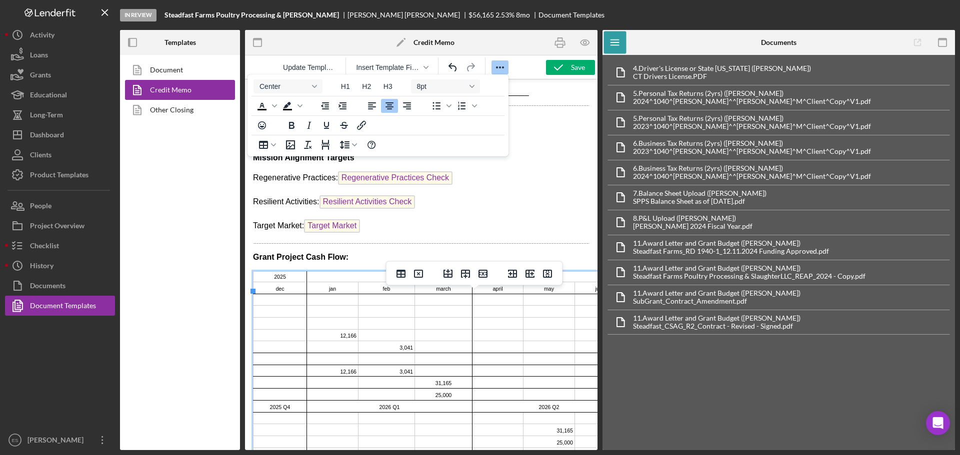
click at [549, 274] on icon "Delete column" at bounding box center [547, 274] width 12 height 12
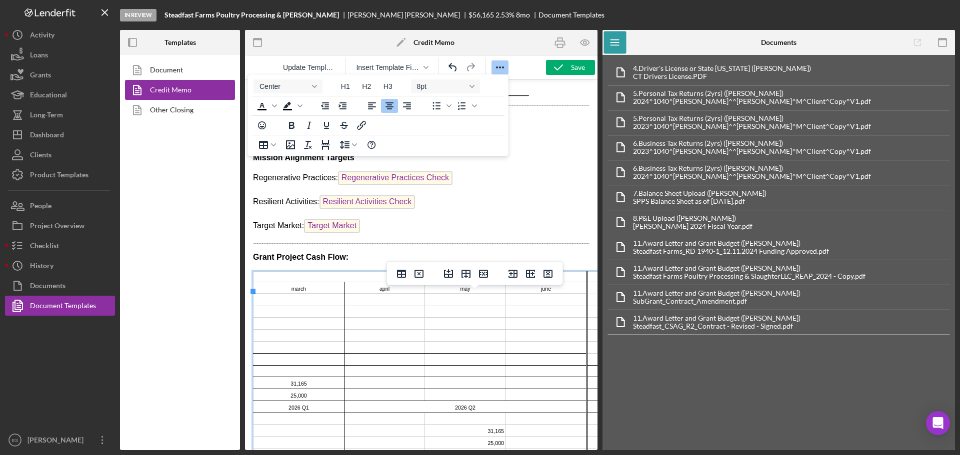
click at [549, 274] on icon "Delete column" at bounding box center [547, 274] width 9 height 8
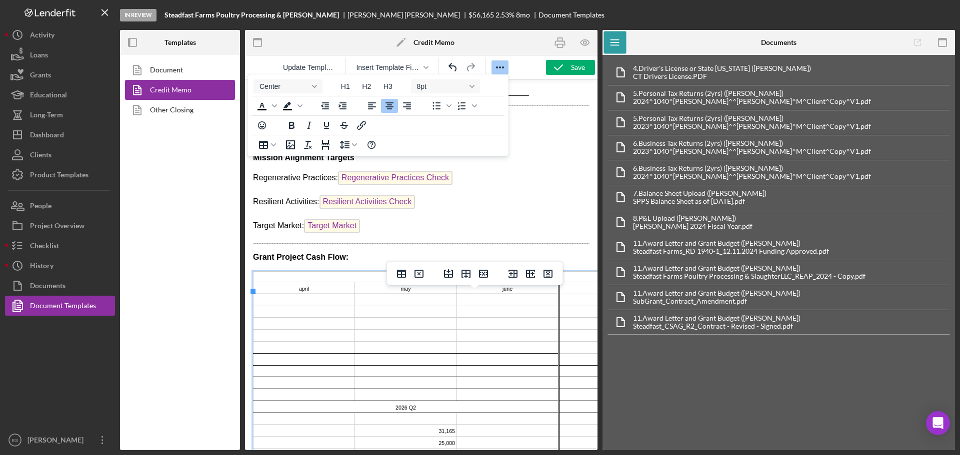
click at [549, 274] on icon "Delete column" at bounding box center [547, 274] width 9 height 8
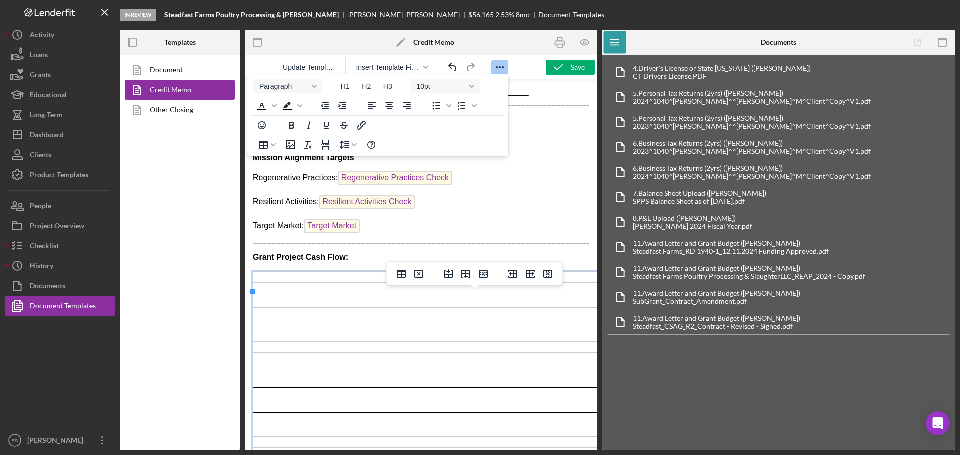
click at [549, 274] on icon "Delete column" at bounding box center [547, 274] width 9 height 8
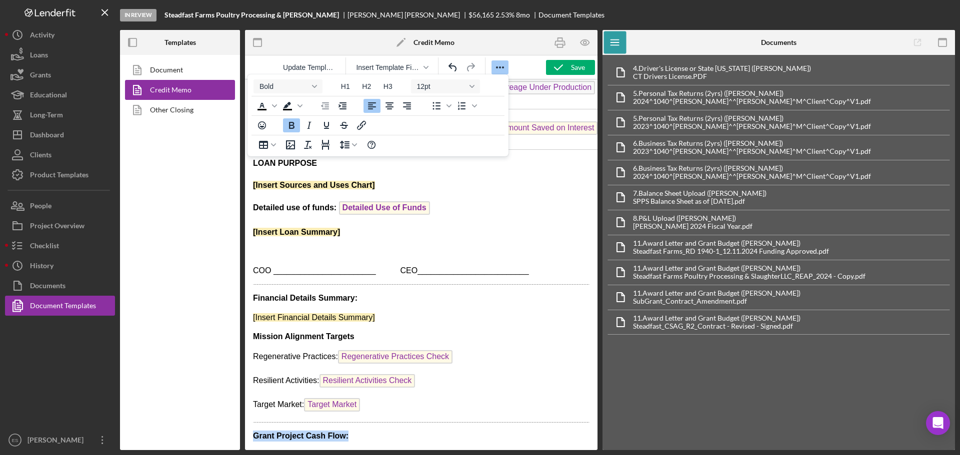
click at [549, 274] on body "Date: CM Date Total Project Amount: $ Total Project Amount Applicant: Primary B…" at bounding box center [421, 112] width 336 height 660
click at [388, 422] on body "Date: CM Date Total Project Amount: $ Total Project Amount Applicant: Primary B…" at bounding box center [421, 112] width 336 height 660
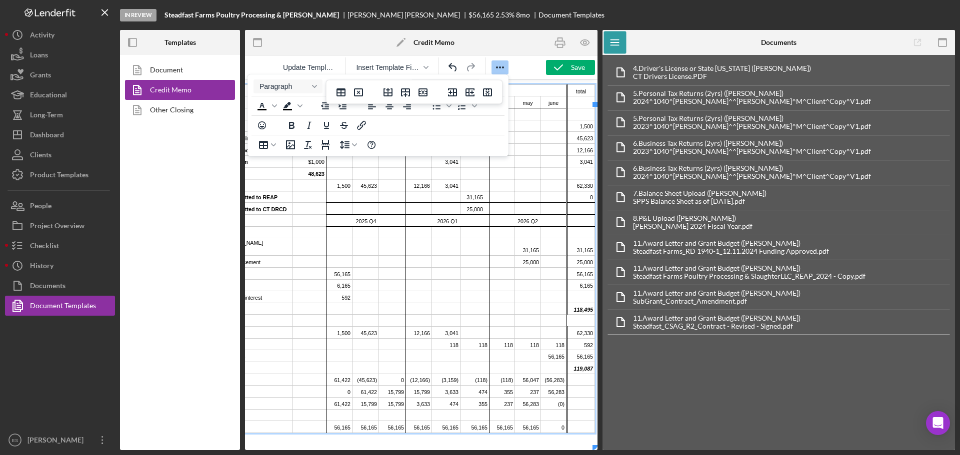
scroll to position [684, 0]
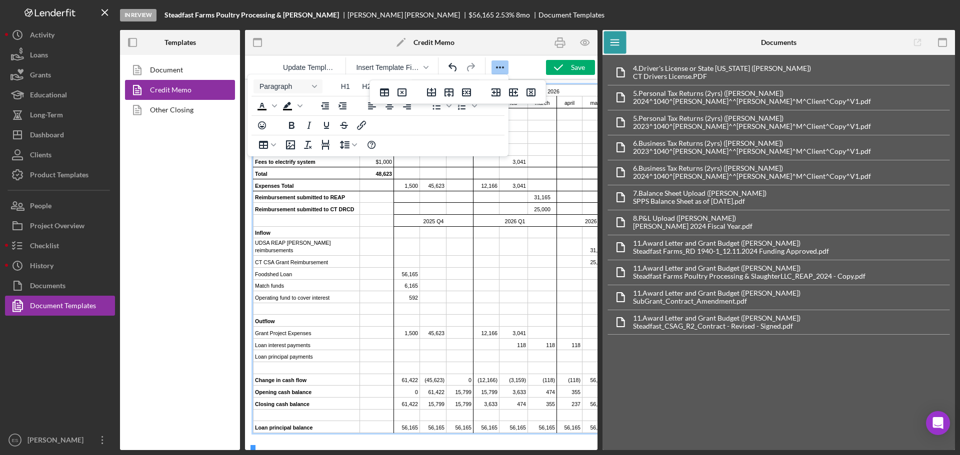
drag, startPoint x: 403, startPoint y: 446, endPoint x: 591, endPoint y: 530, distance: 205.6
click at [557, 68] on icon "button" at bounding box center [558, 67] width 25 height 25
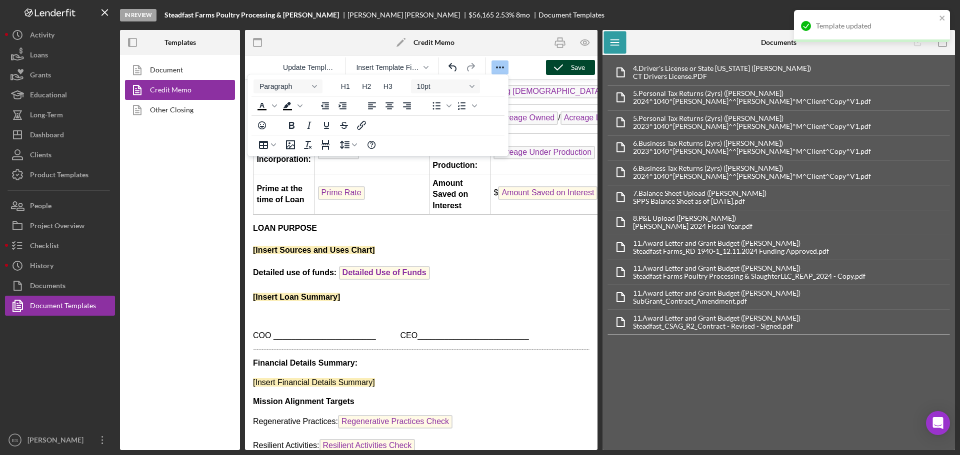
scroll to position [234, 0]
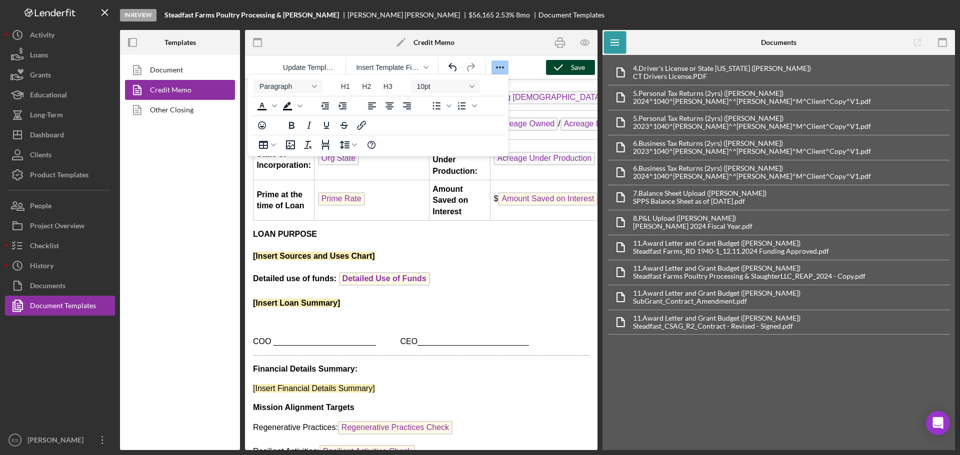
click at [346, 309] on p "[Insert Loan Summary]" at bounding box center [421, 303] width 336 height 11
click at [347, 309] on p "[Insert Loan Summary]" at bounding box center [421, 303] width 336 height 11
